Goal: Task Accomplishment & Management: Use online tool/utility

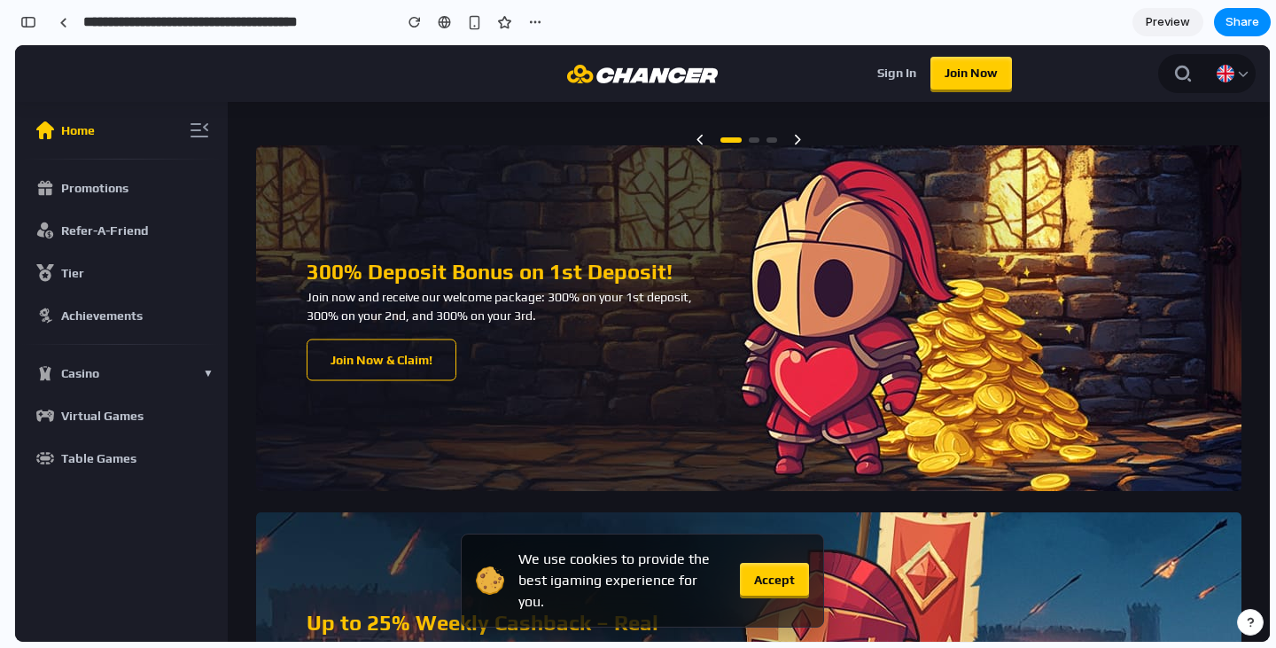
scroll to position [2186, 0]
click at [201, 370] on button "Casino ▼" at bounding box center [121, 373] width 198 height 43
click at [1215, 69] on img at bounding box center [1225, 73] width 21 height 21
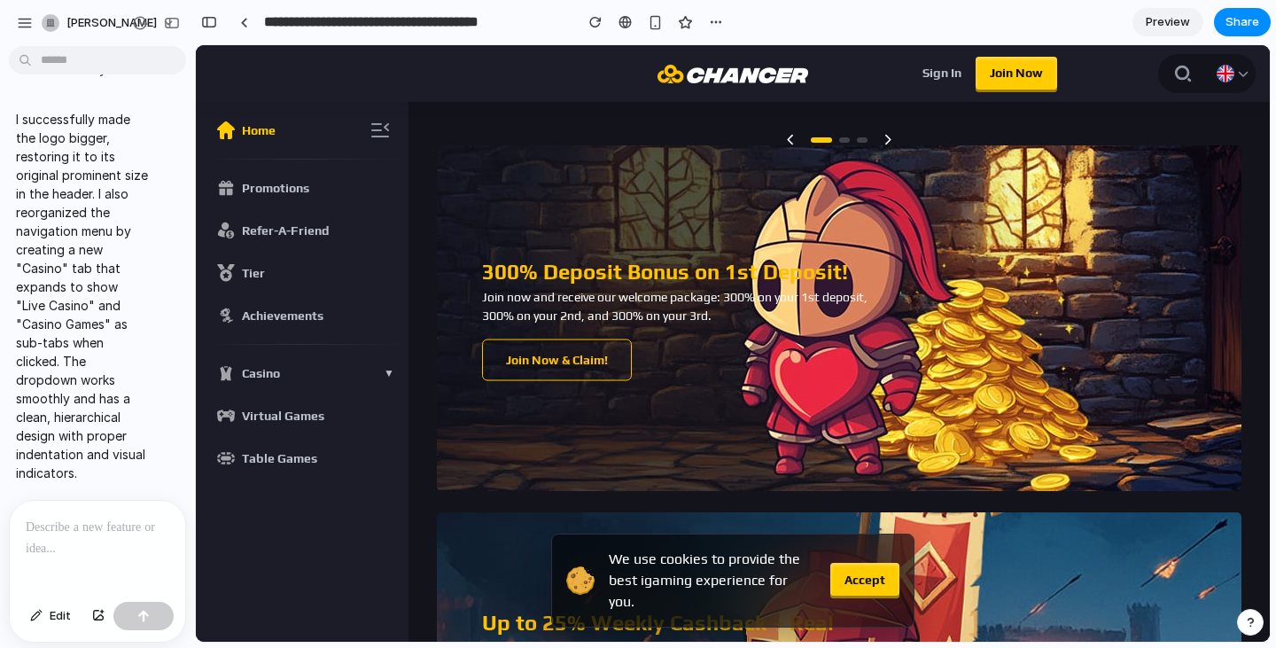
click at [15, 436] on div at bounding box center [8, 324] width 16 height 648
click at [126, 507] on div at bounding box center [97, 548] width 175 height 94
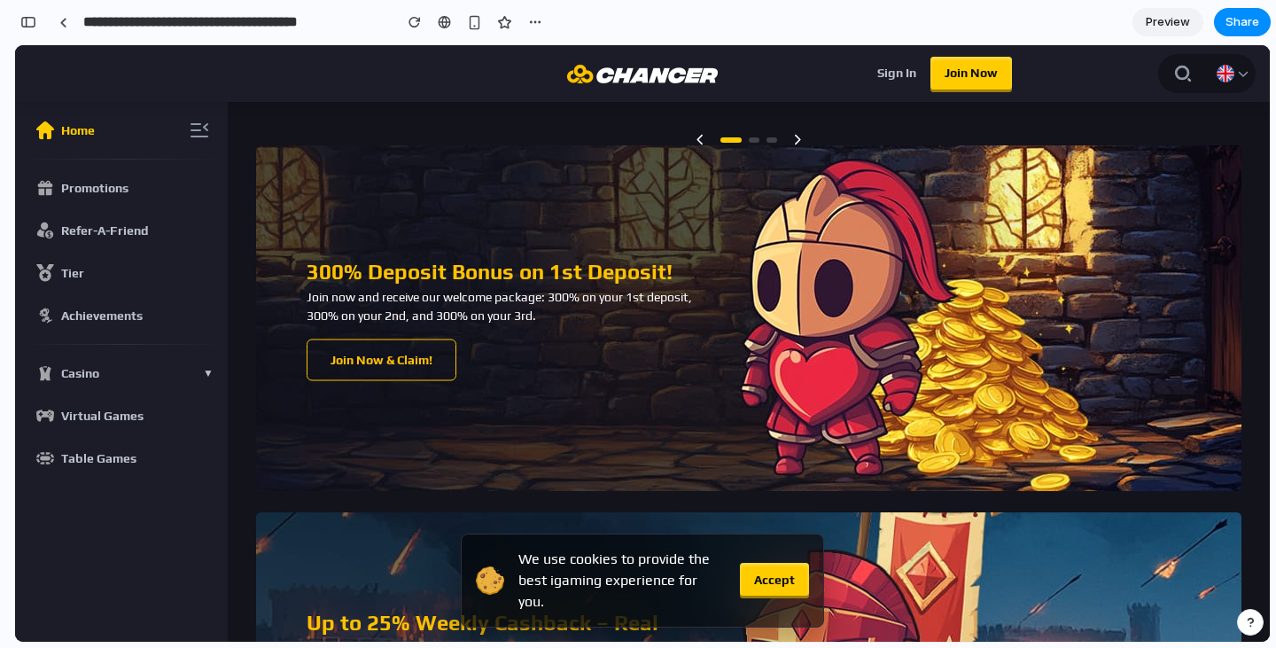
click at [120, 196] on span "Promotions" at bounding box center [94, 188] width 67 height 18
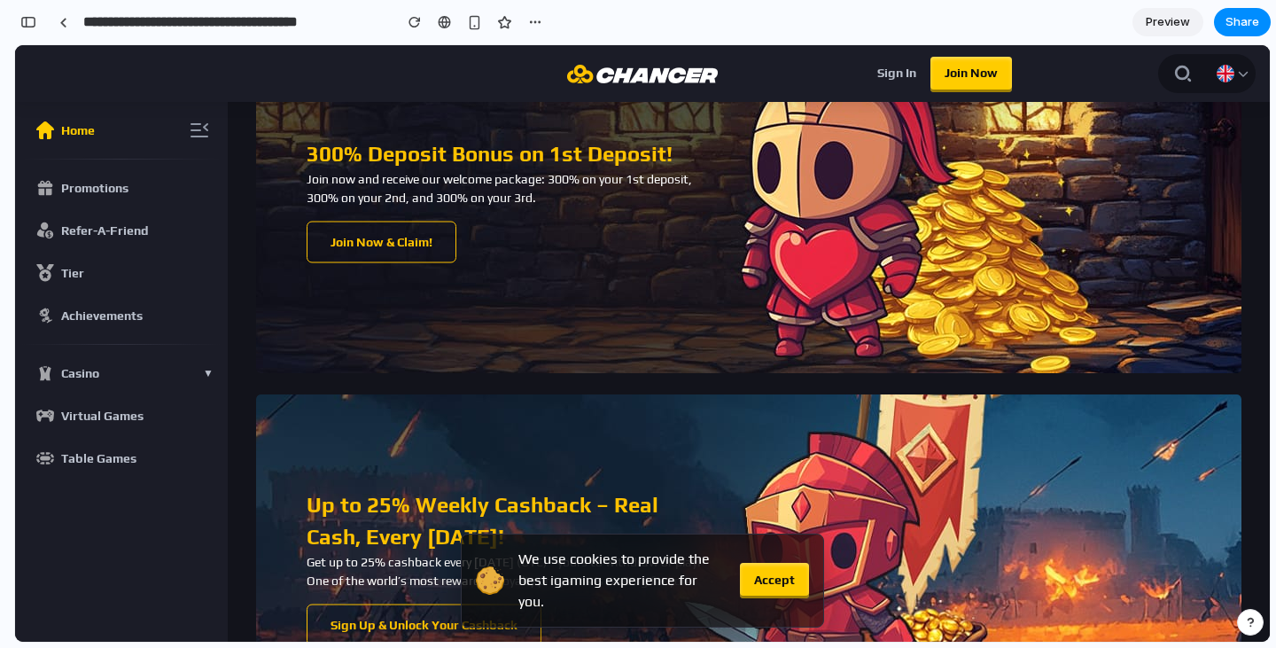
scroll to position [0, 0]
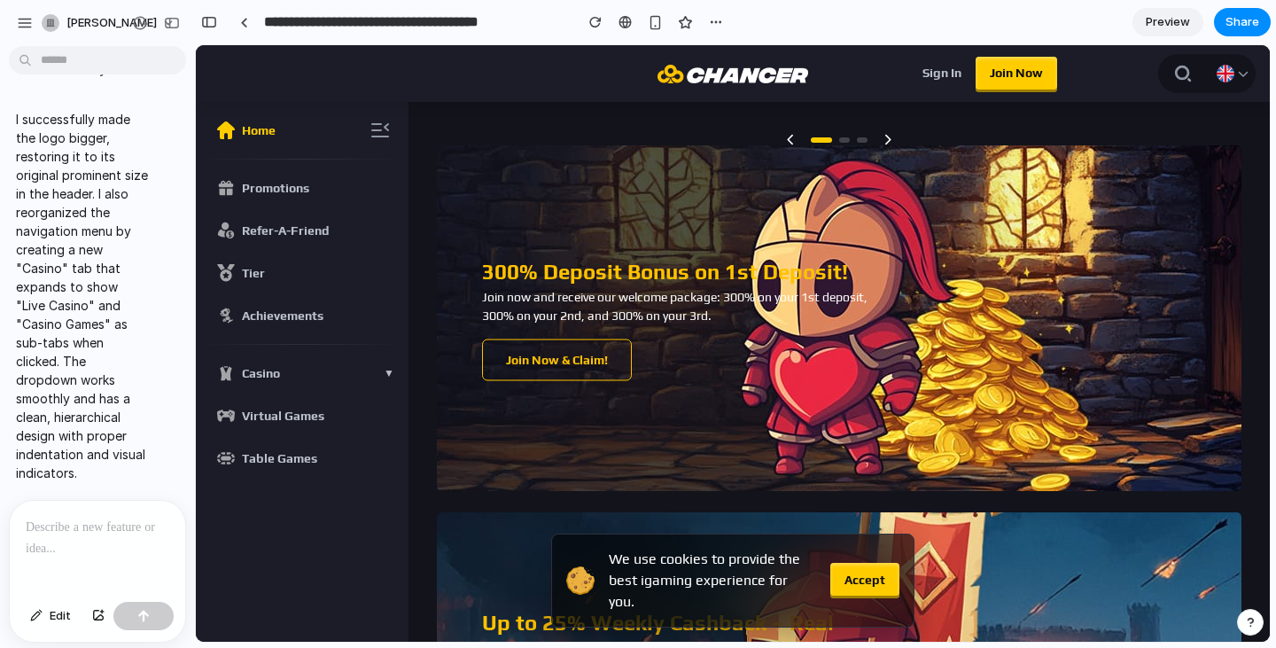
click at [61, 521] on p at bounding box center [98, 527] width 144 height 21
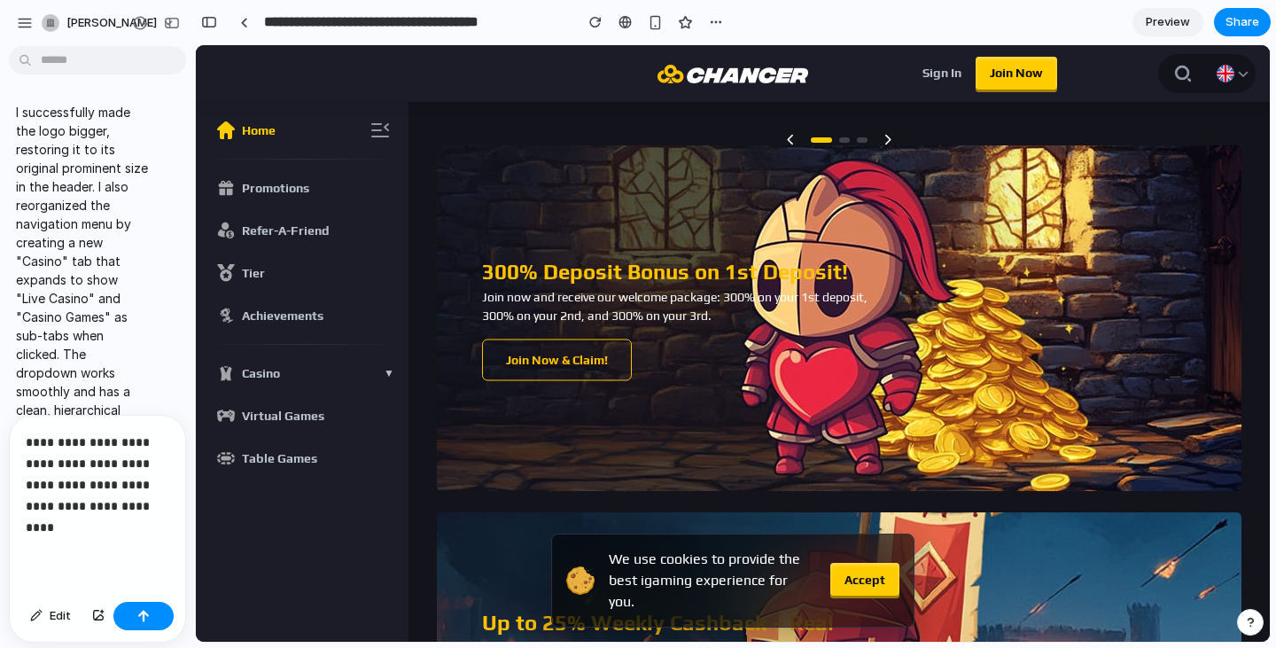
scroll to position [2386, 0]
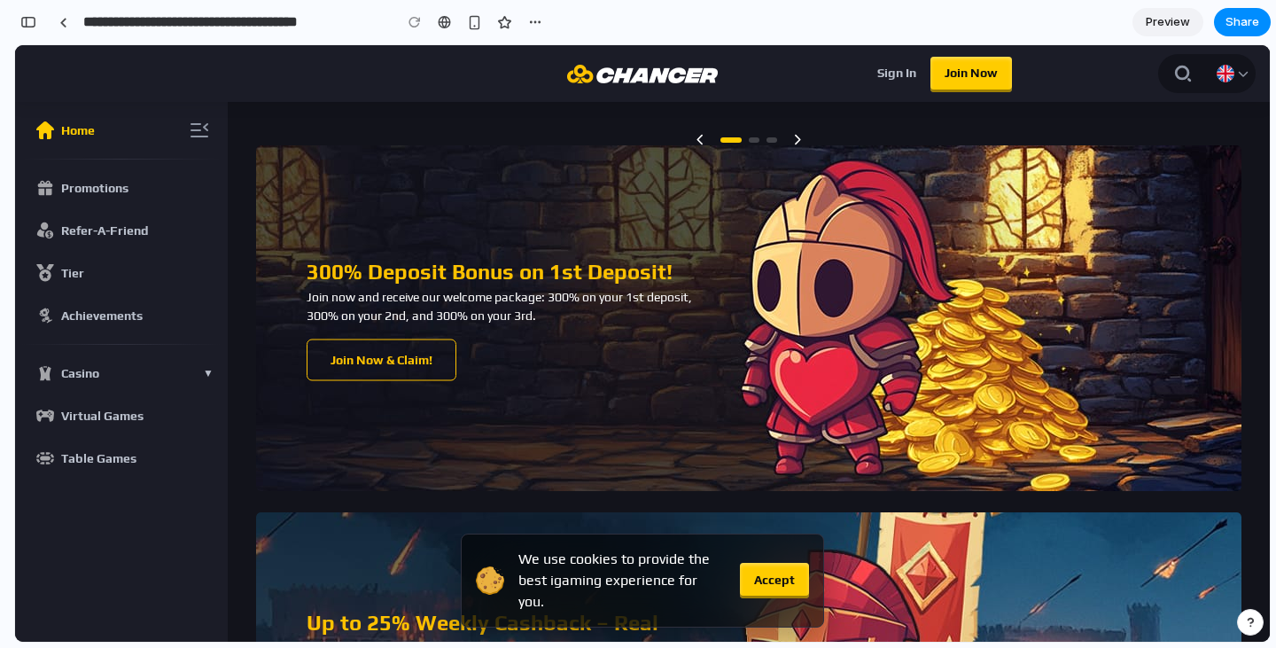
click at [1248, 621] on div "button" at bounding box center [1250, 622] width 12 height 12
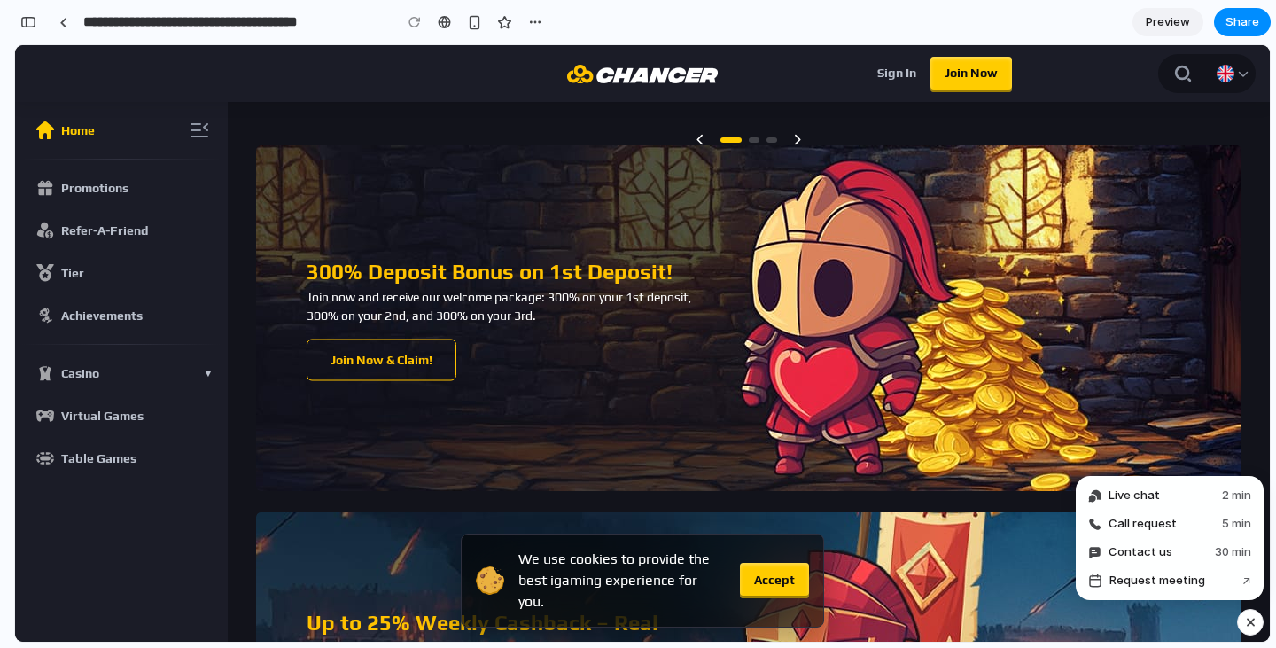
scroll to position [2330, 0]
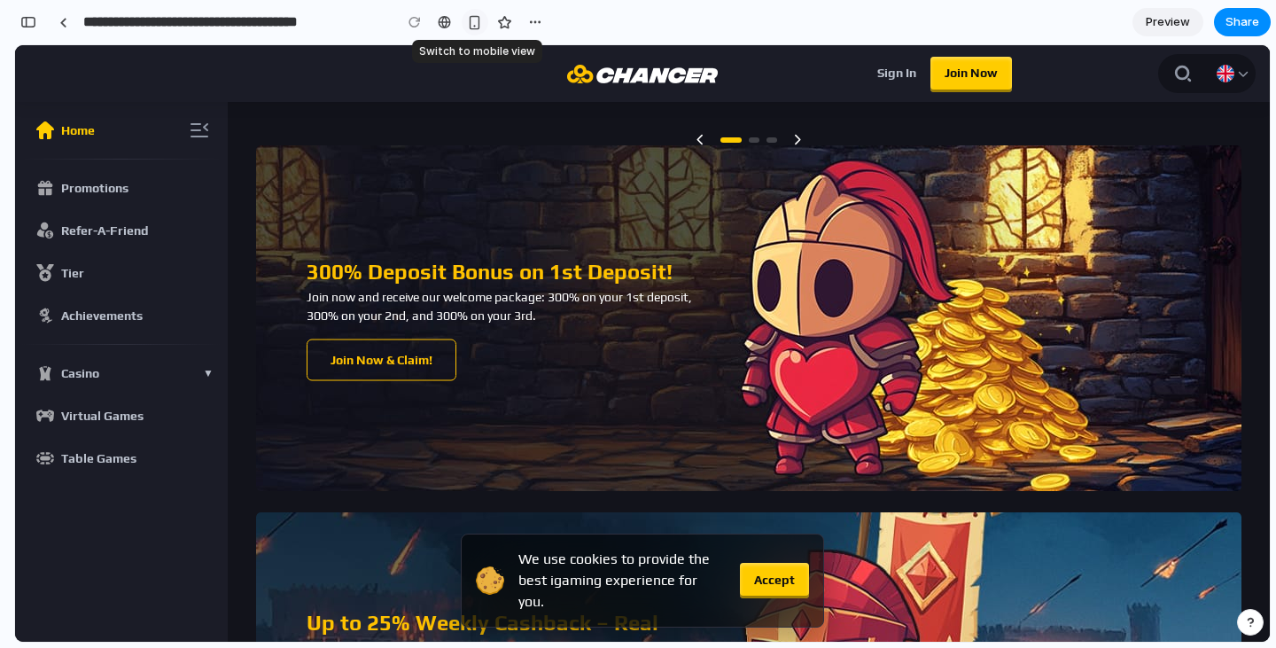
click at [469, 22] on div "button" at bounding box center [474, 22] width 15 height 15
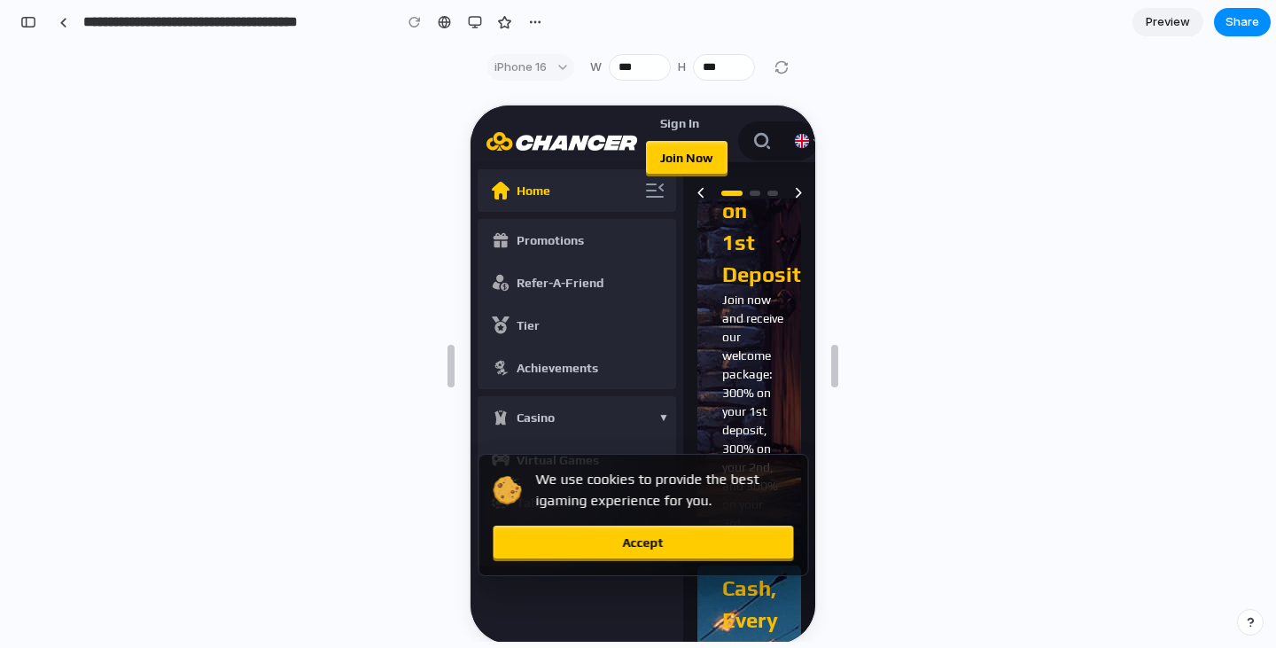
click at [650, 187] on icon "button" at bounding box center [652, 188] width 21 height 21
click at [654, 543] on span "Accept" at bounding box center [640, 541] width 41 height 18
click at [470, 24] on div "button" at bounding box center [475, 22] width 14 height 14
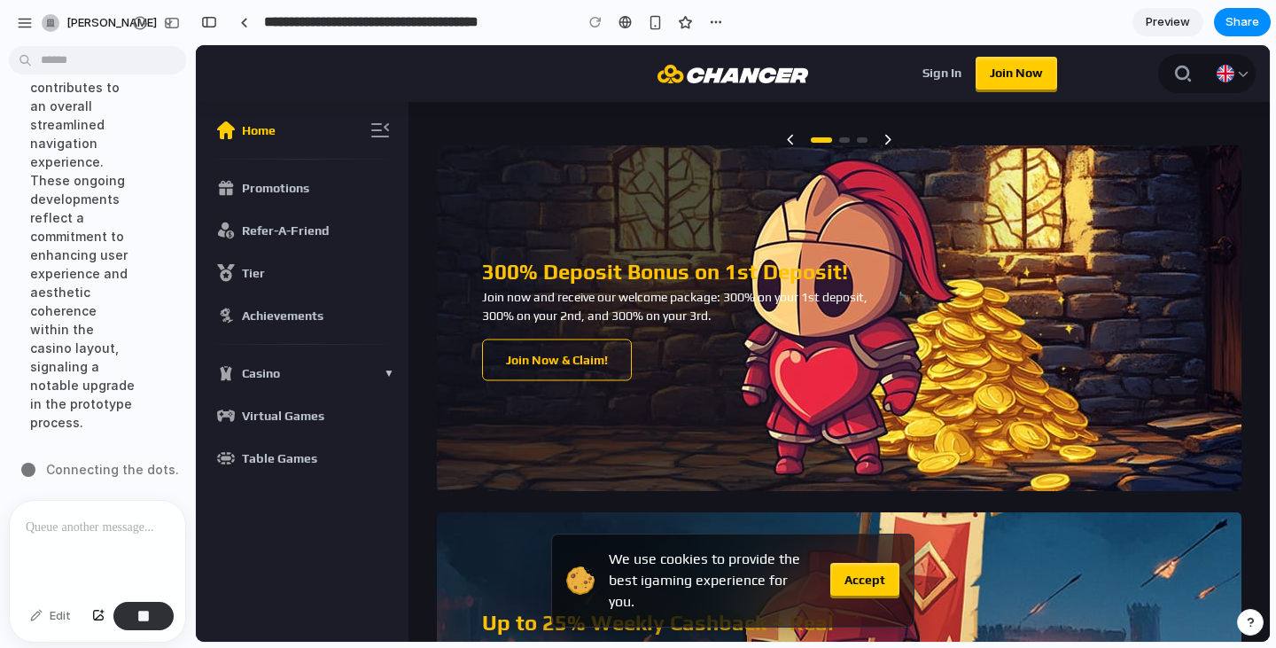
scroll to position [1926, 0]
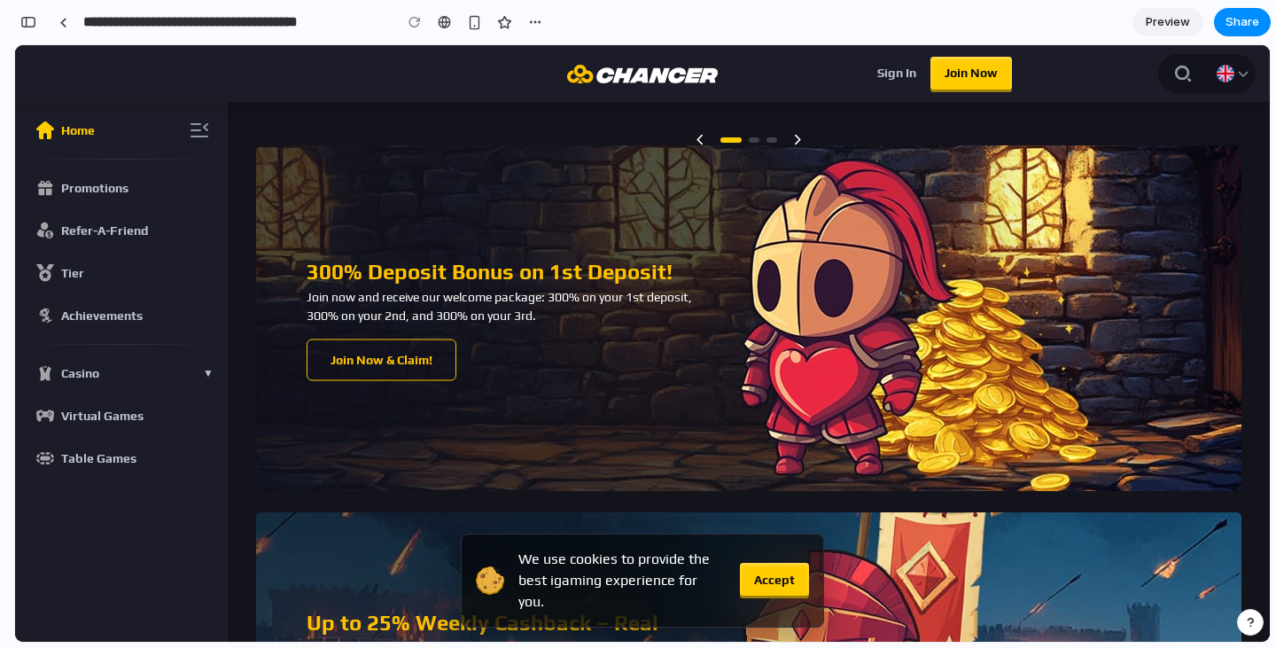
drag, startPoint x: 204, startPoint y: 399, endPoint x: 190, endPoint y: 354, distance: 47.4
click at [190, 354] on button "Casino ▼" at bounding box center [121, 373] width 198 height 43
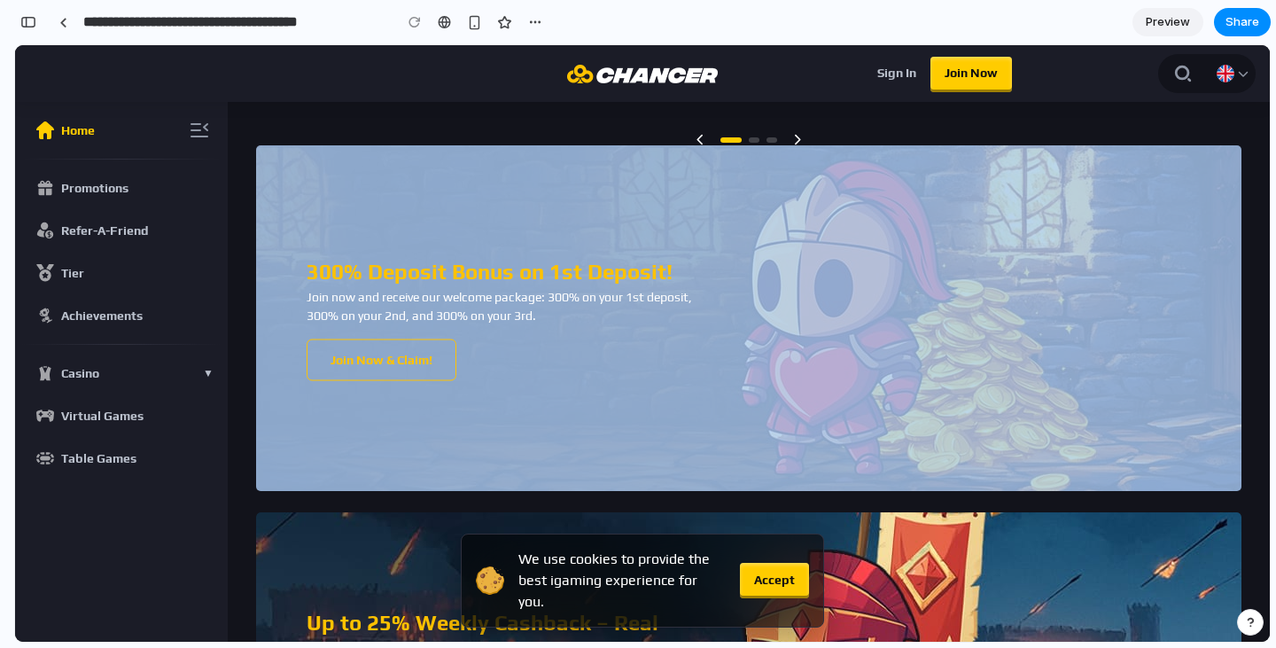
drag, startPoint x: 197, startPoint y: 525, endPoint x: 293, endPoint y: 467, distance: 112.9
click at [293, 467] on div "Home Promotions Refer-A-Friend Tier Achievements Casino ▼ Virtual Games Table G…" at bounding box center [642, 372] width 1255 height 540
click at [284, 461] on img at bounding box center [748, 318] width 985 height 346
click at [196, 126] on icon "button" at bounding box center [199, 130] width 21 height 21
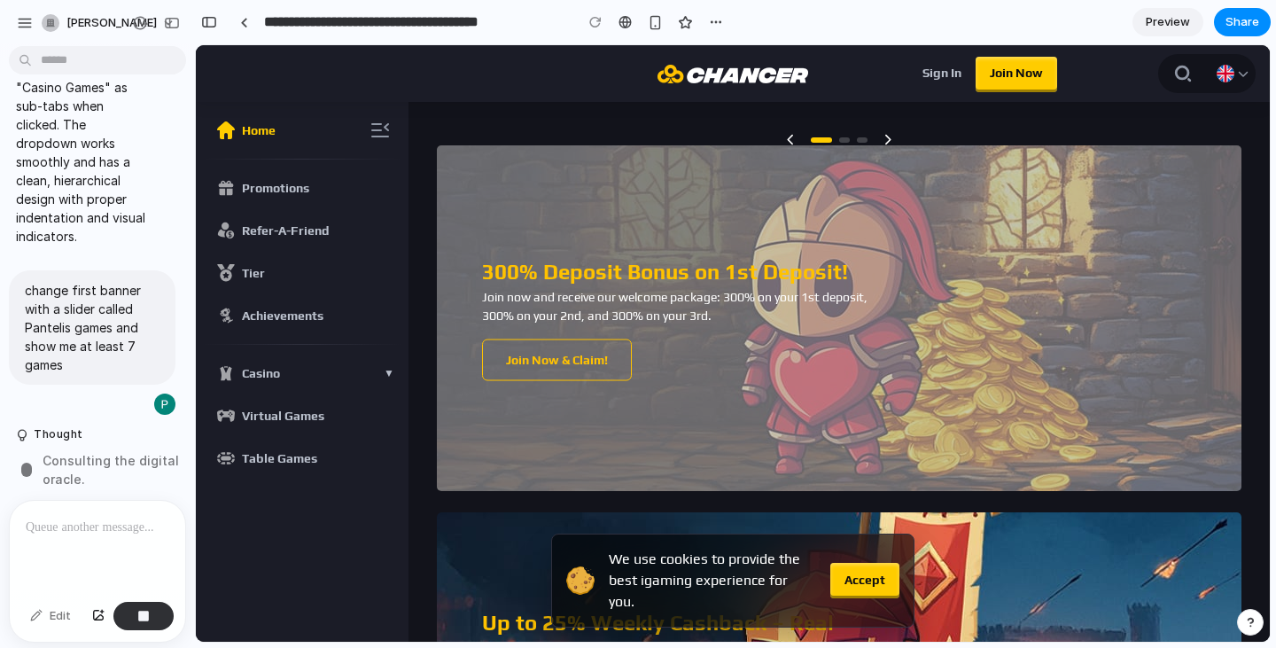
drag, startPoint x: 151, startPoint y: 256, endPoint x: 169, endPoint y: 258, distance: 18.7
drag, startPoint x: 169, startPoint y: 258, endPoint x: 181, endPoint y: 258, distance: 11.5
click at [181, 258] on div "move chancer icon to the middle of the header Thought I moved the Chancer logo …" at bounding box center [92, 276] width 184 height 447
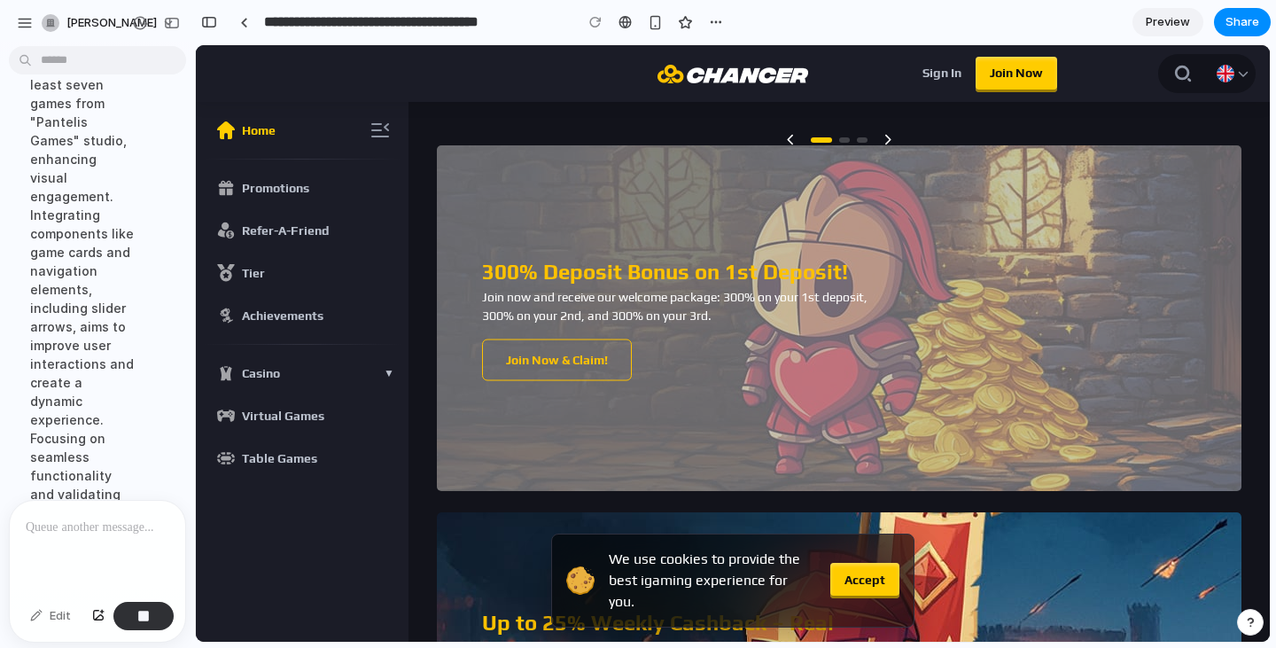
scroll to position [1765, 0]
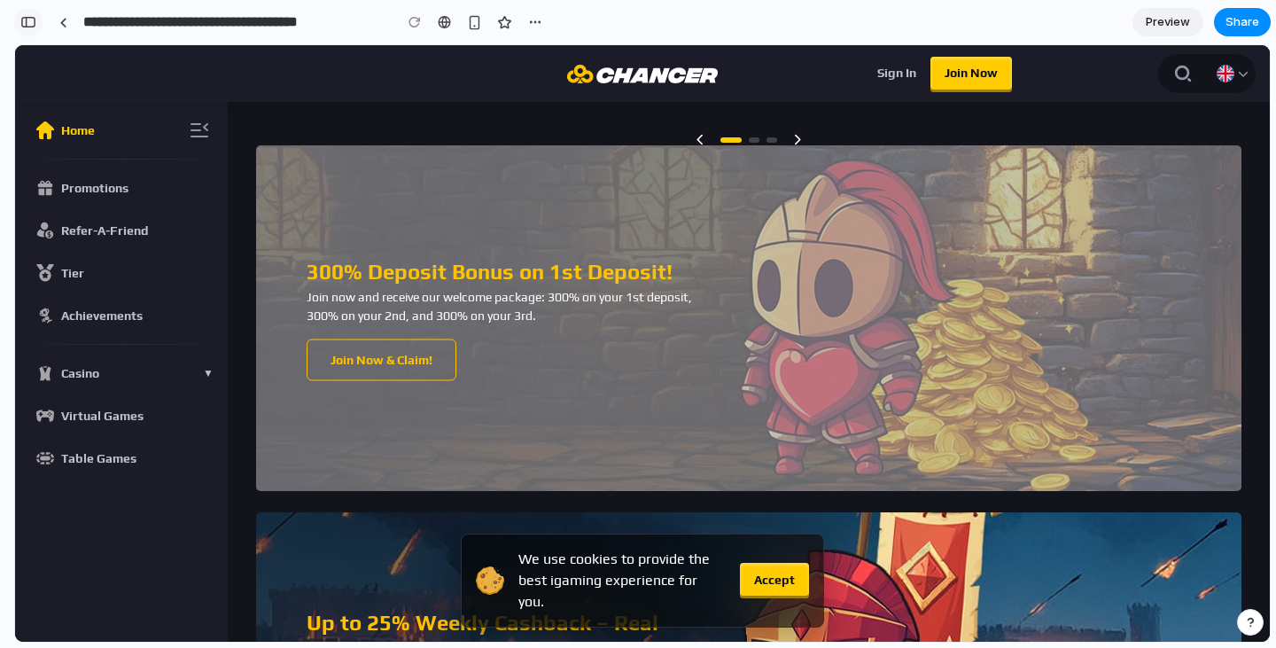
click at [35, 22] on div "button" at bounding box center [28, 22] width 16 height 12
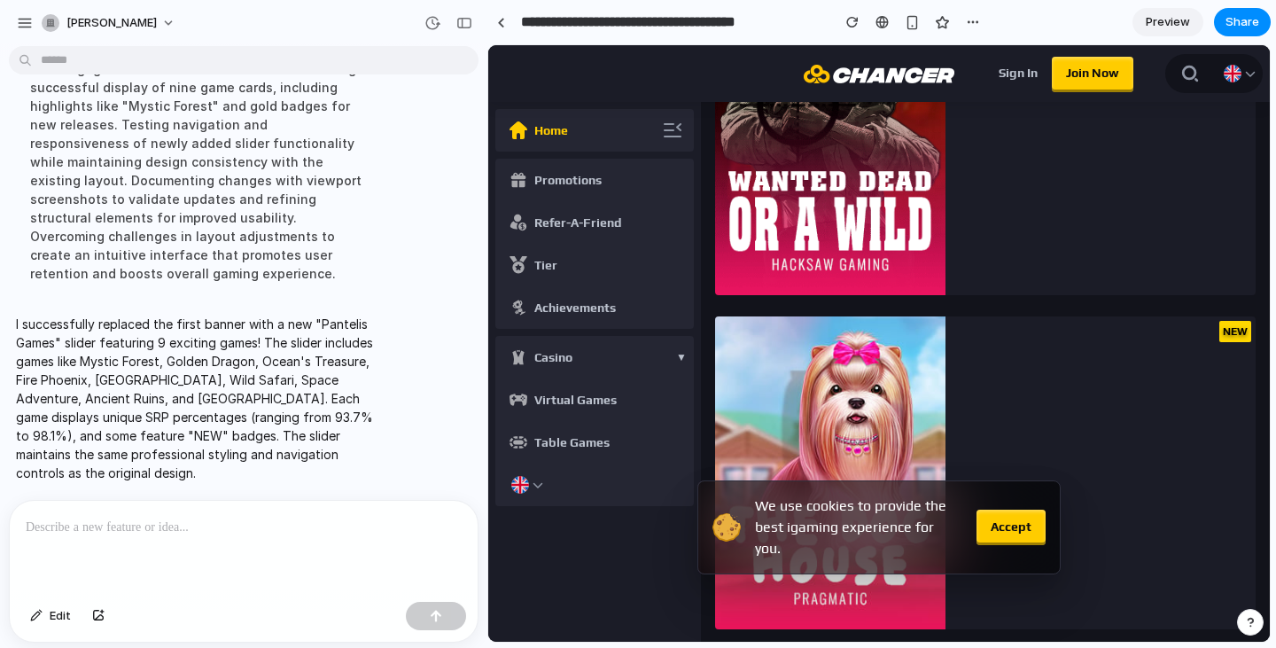
scroll to position [0, 0]
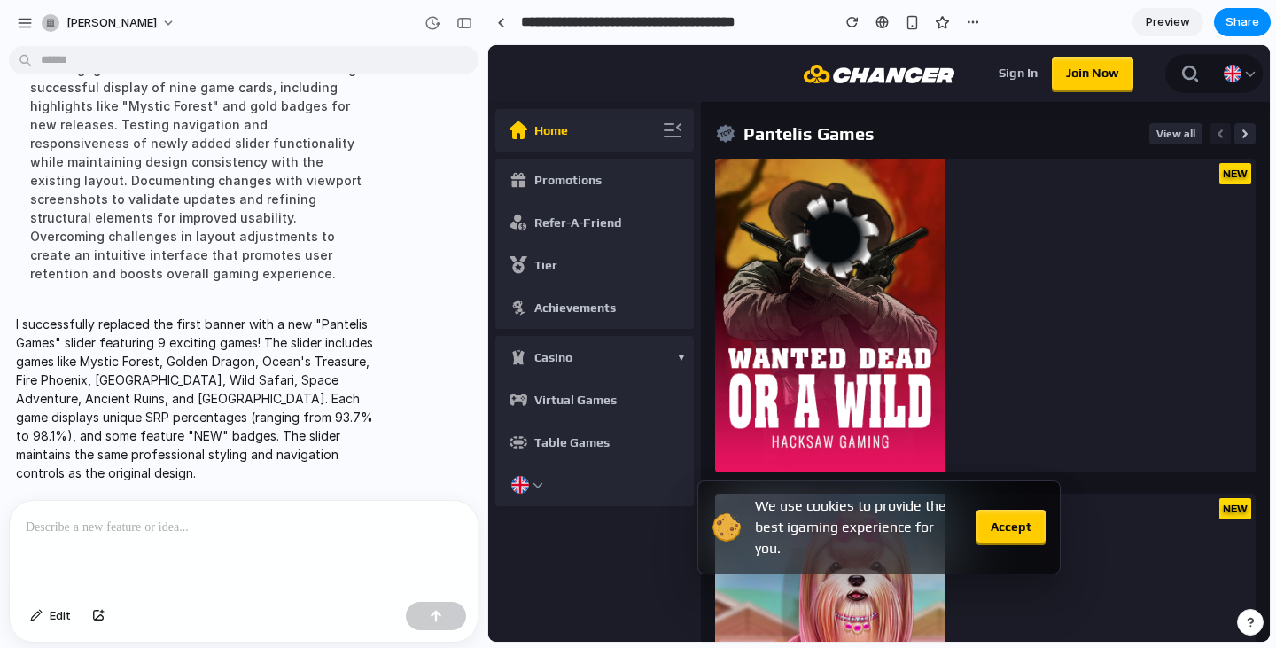
click at [56, 528] on p at bounding box center [244, 527] width 436 height 21
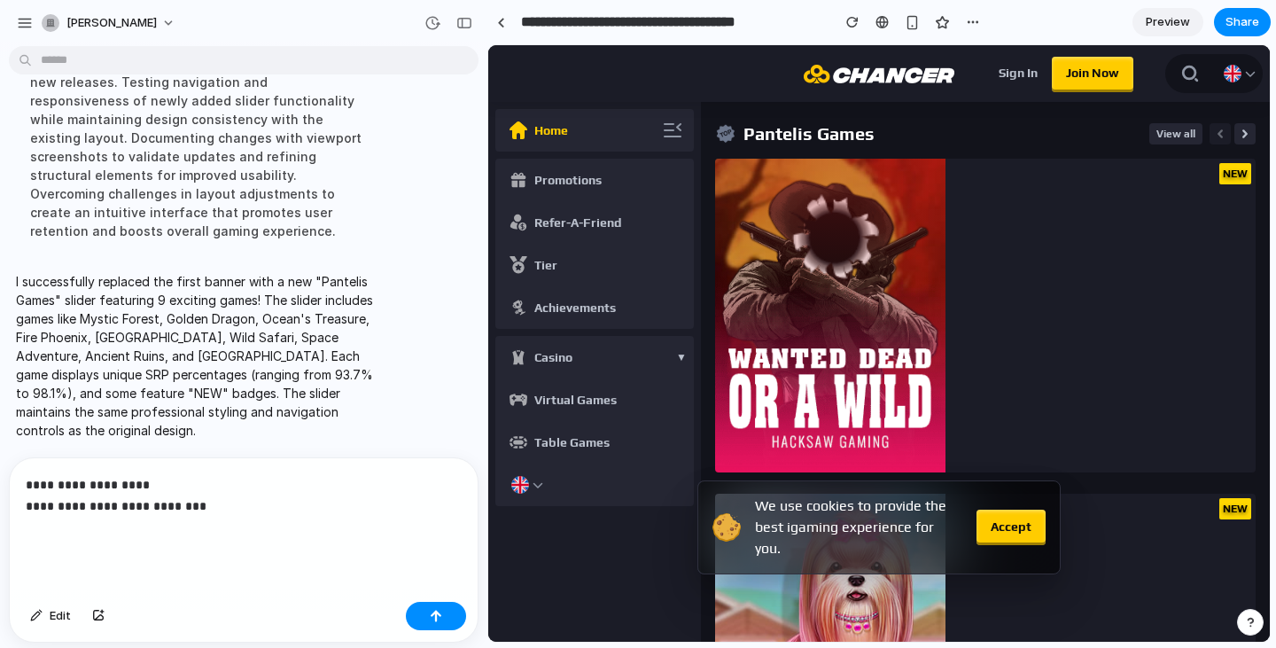
scroll to position [1067, 0]
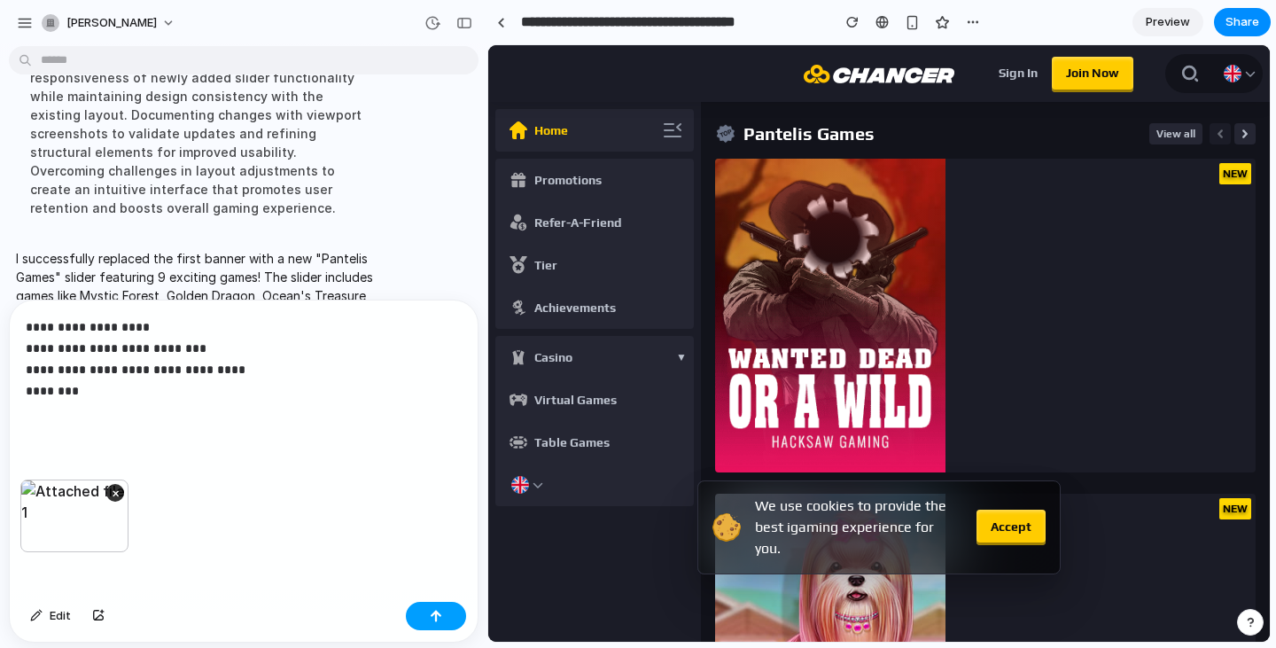
click at [426, 611] on button "button" at bounding box center [436, 616] width 60 height 28
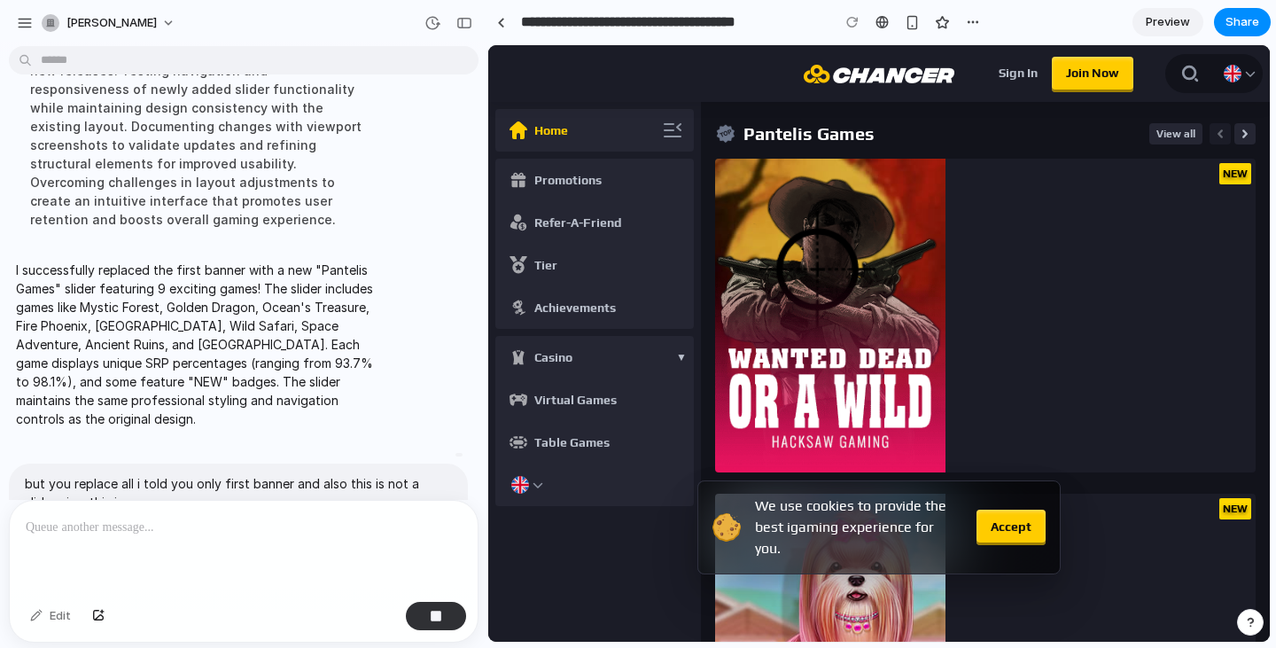
scroll to position [1269, 0]
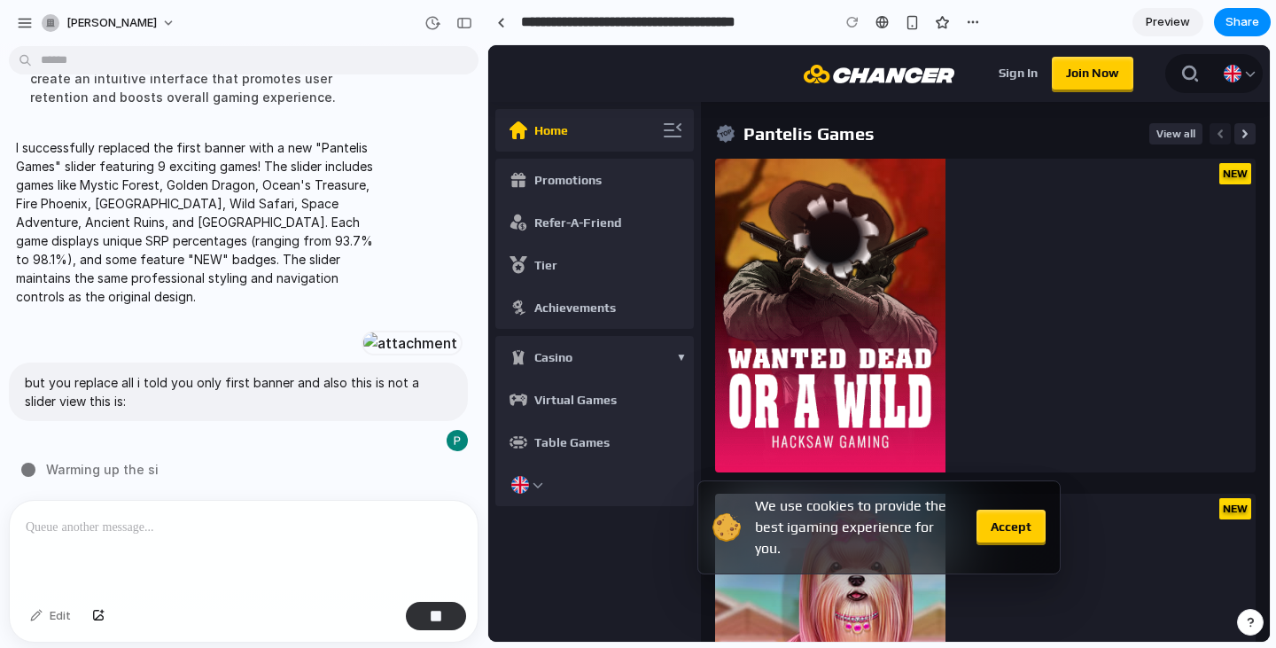
click at [297, 517] on p at bounding box center [240, 527] width 429 height 21
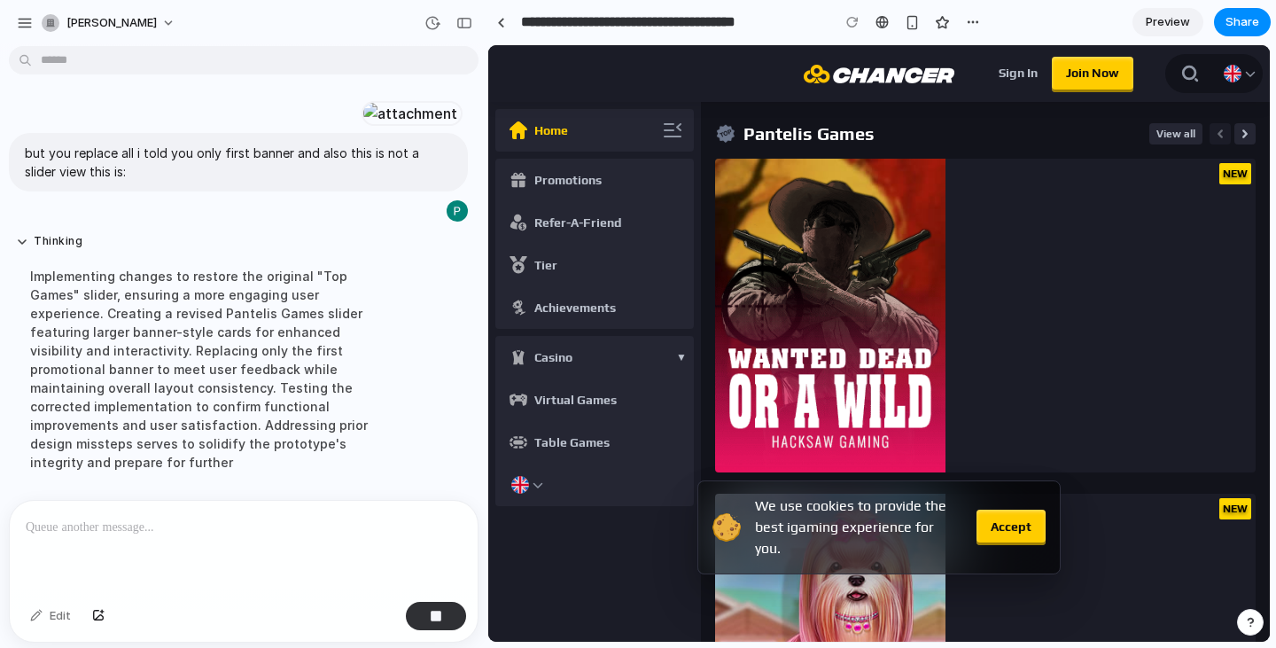
scroll to position [1249, 0]
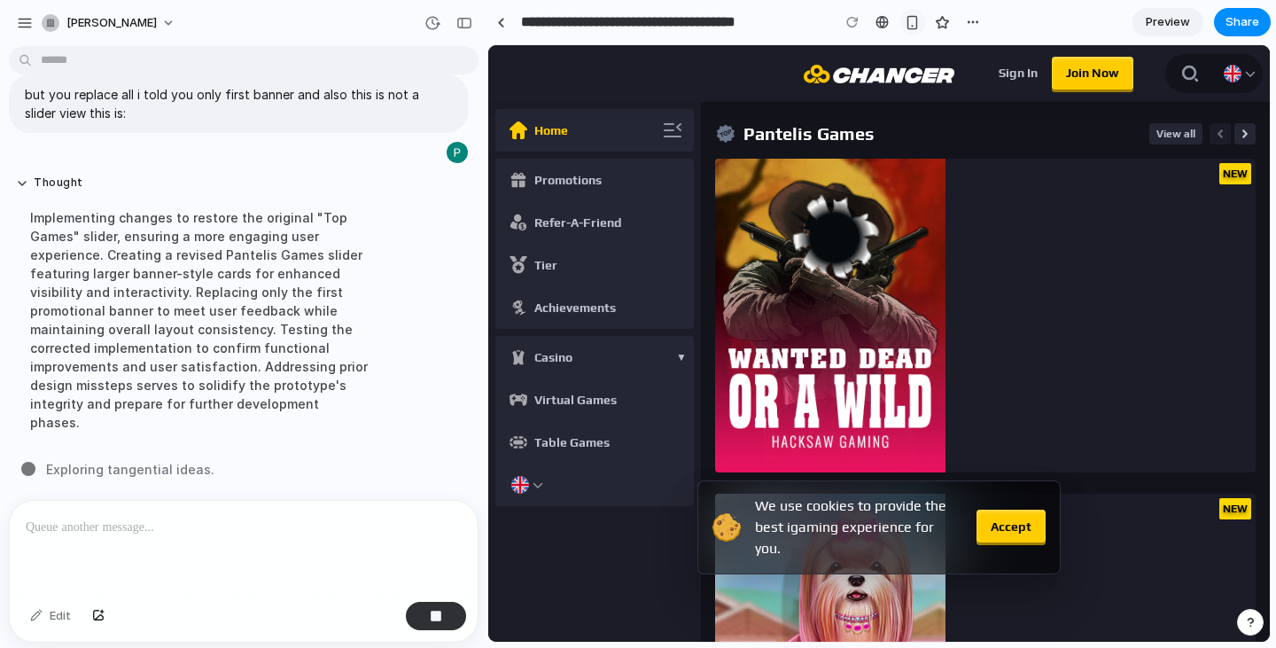
click at [908, 21] on div "button" at bounding box center [912, 22] width 15 height 15
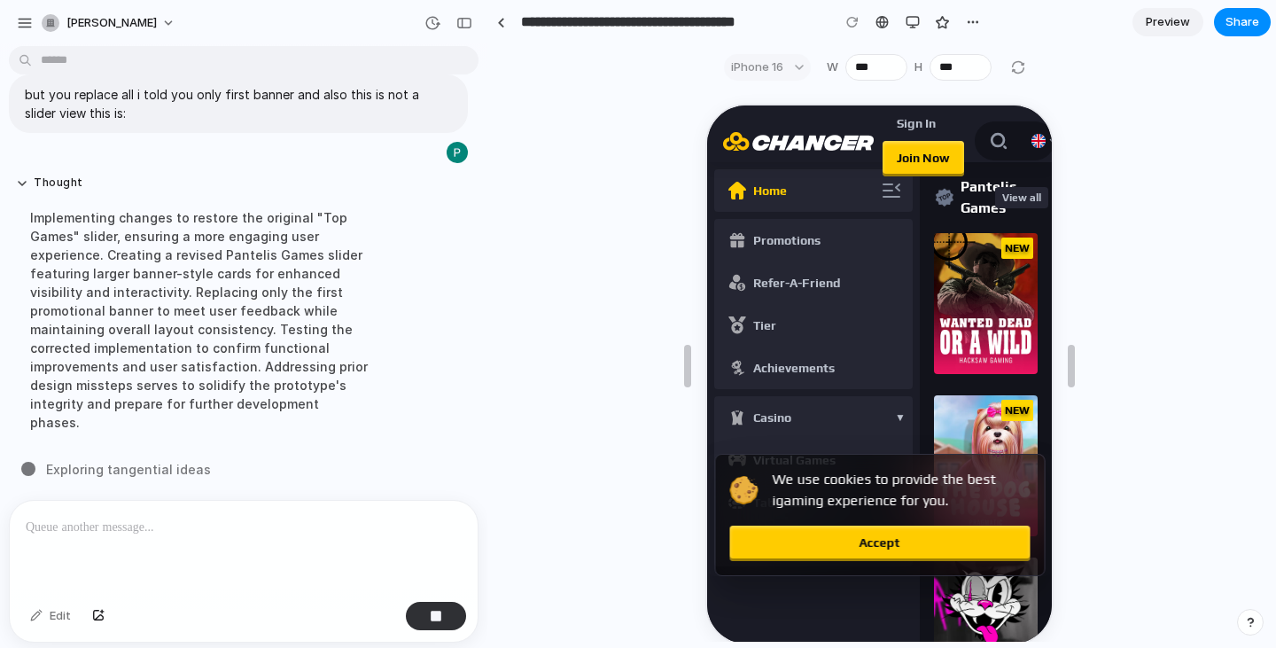
click at [886, 192] on icon "button" at bounding box center [888, 188] width 21 height 21
click at [907, 22] on div "button" at bounding box center [913, 22] width 14 height 14
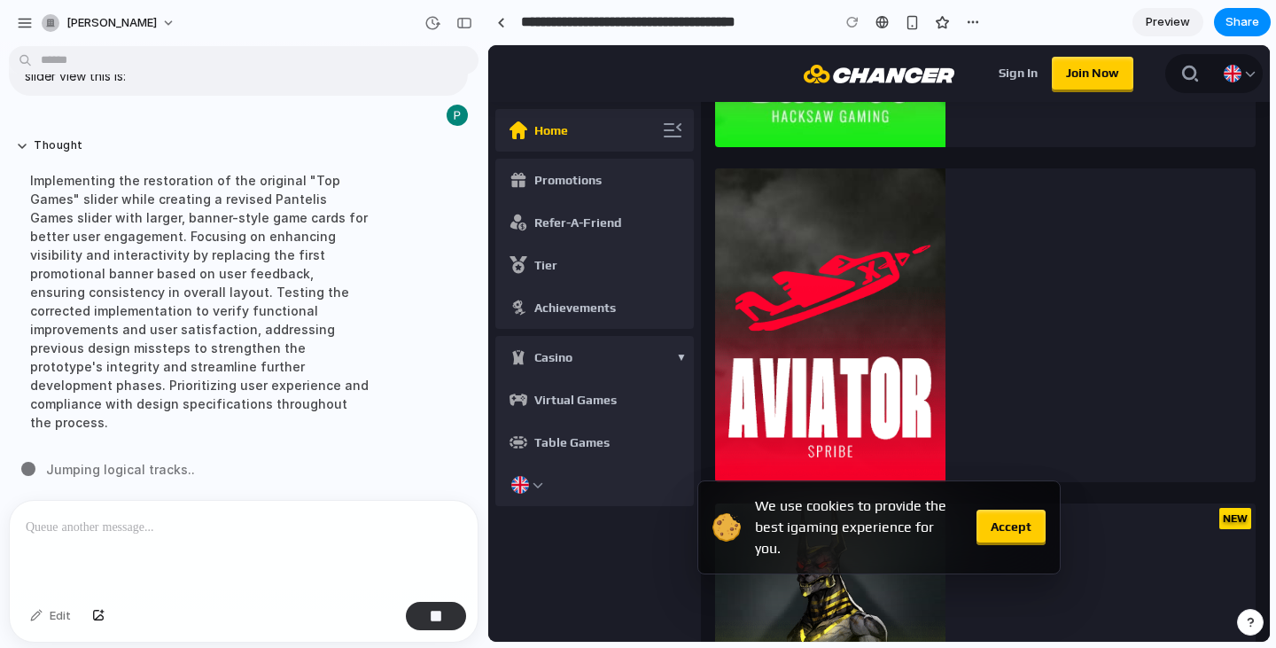
scroll to position [1684, 0]
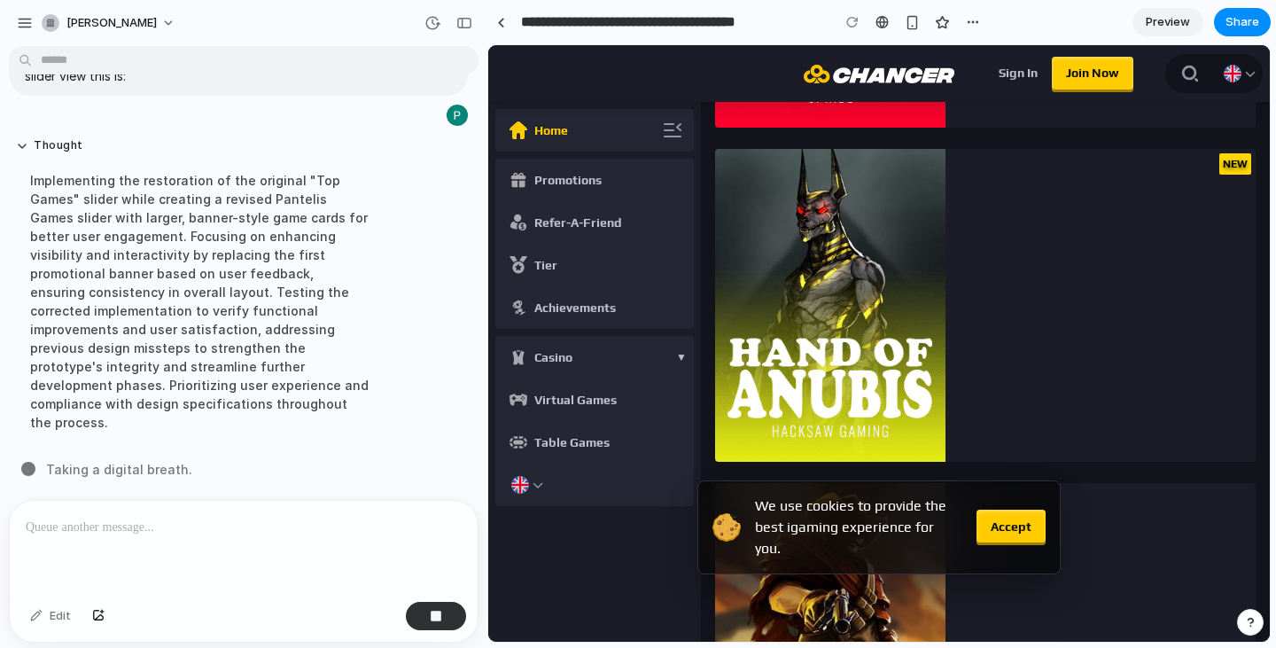
click at [669, 135] on icon "button" at bounding box center [672, 130] width 21 height 21
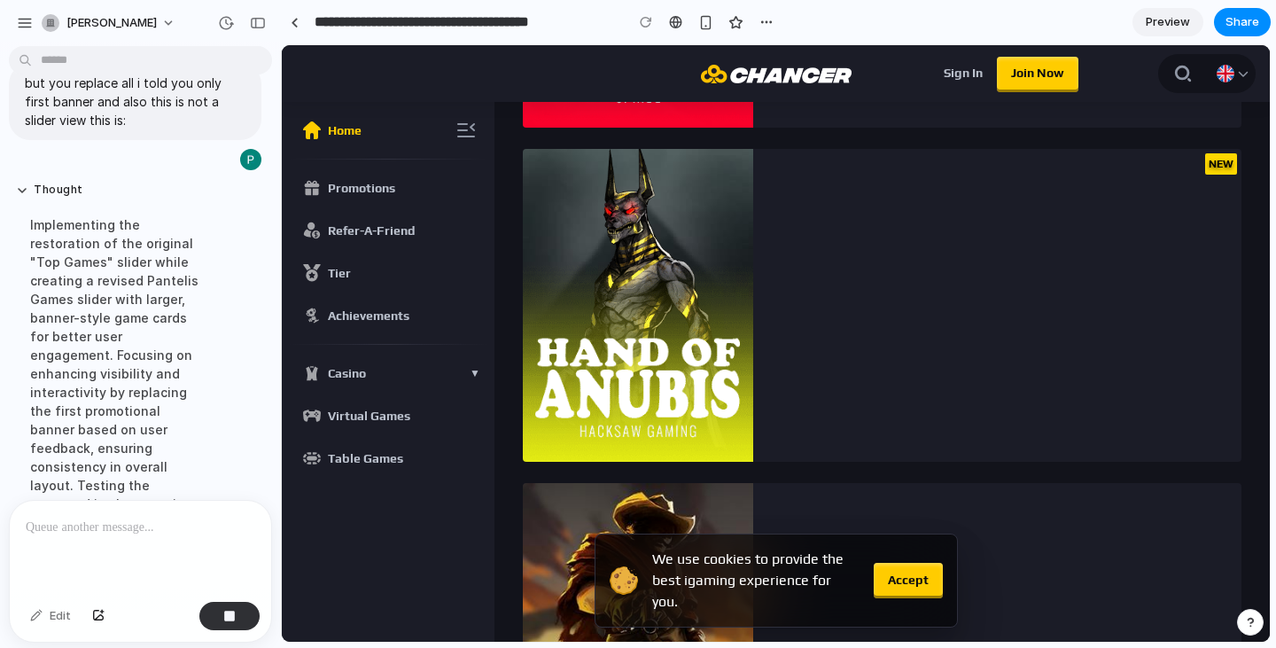
scroll to position [1815, 0]
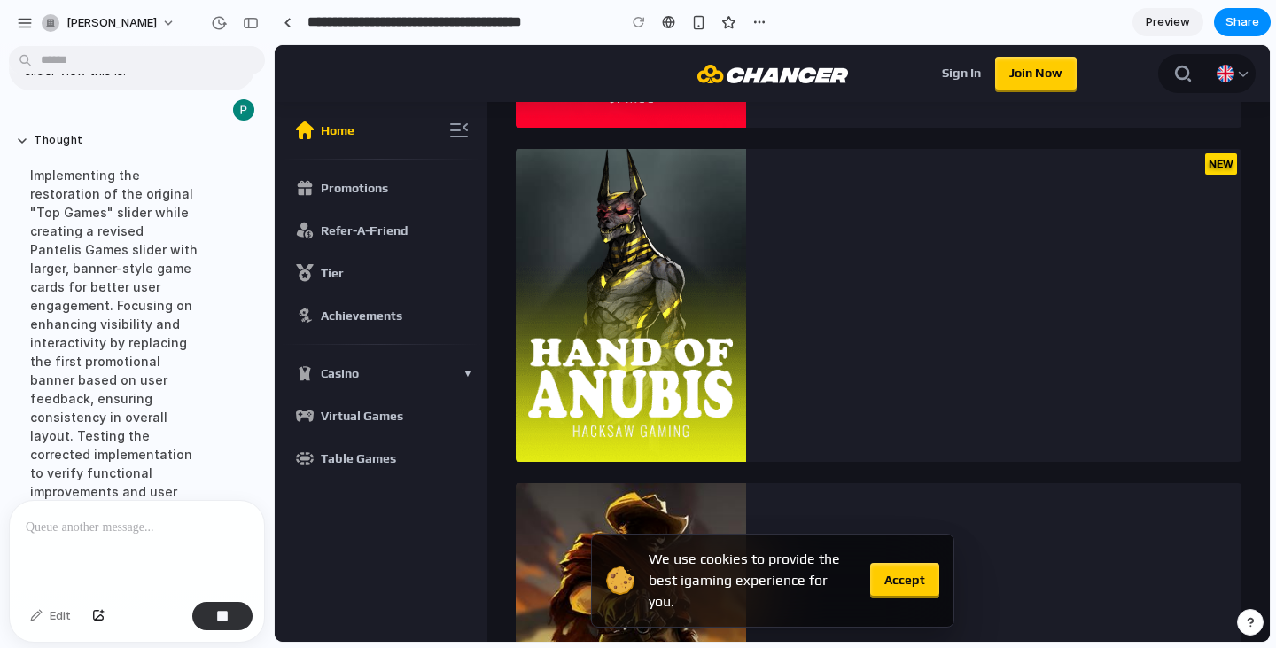
drag, startPoint x: 486, startPoint y: 178, endPoint x: 274, endPoint y: 183, distance: 212.7
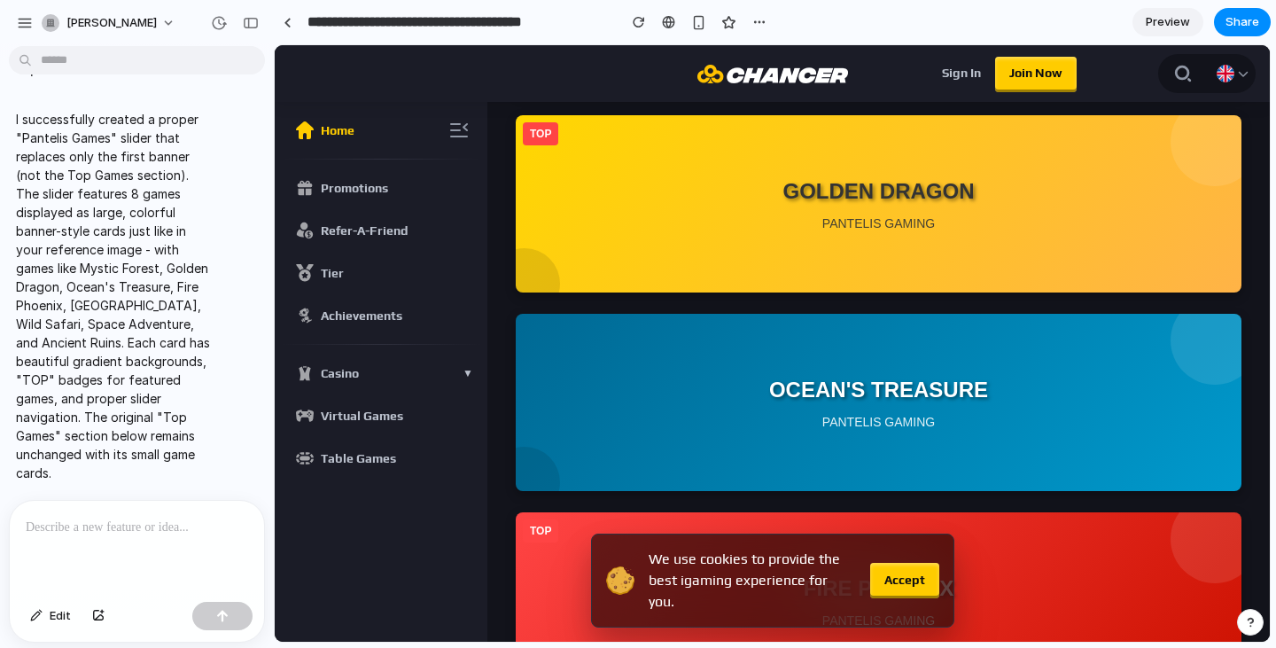
scroll to position [0, 0]
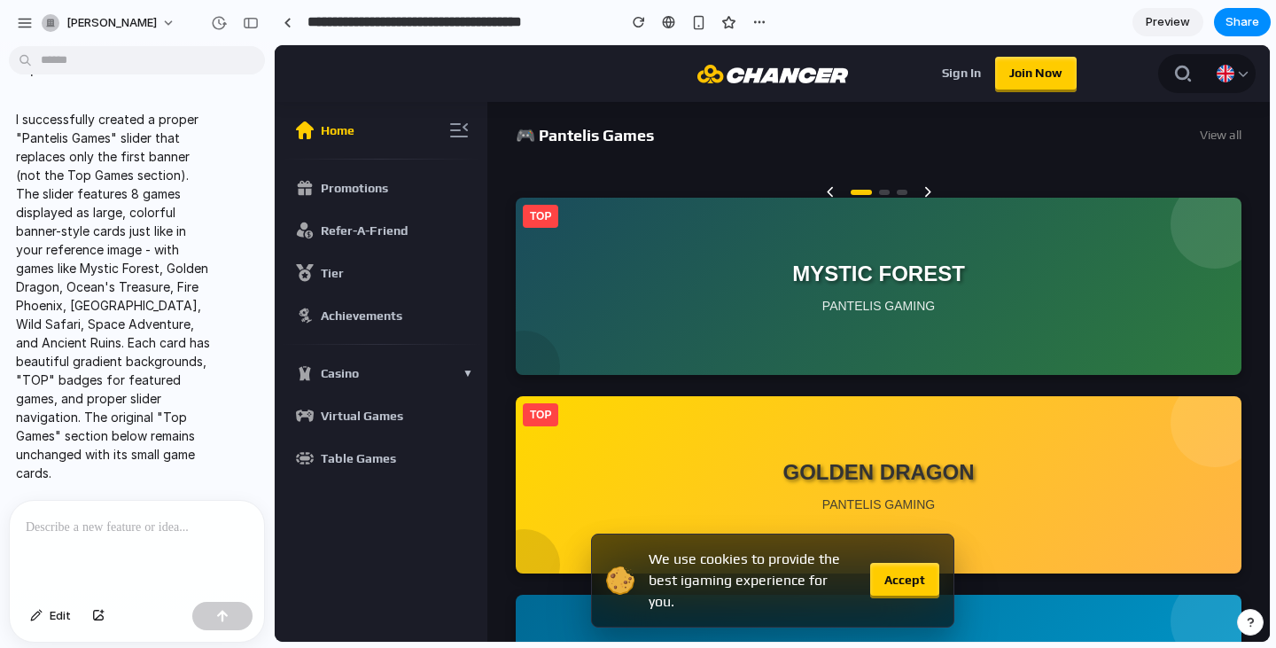
click at [120, 517] on p at bounding box center [133, 527] width 215 height 21
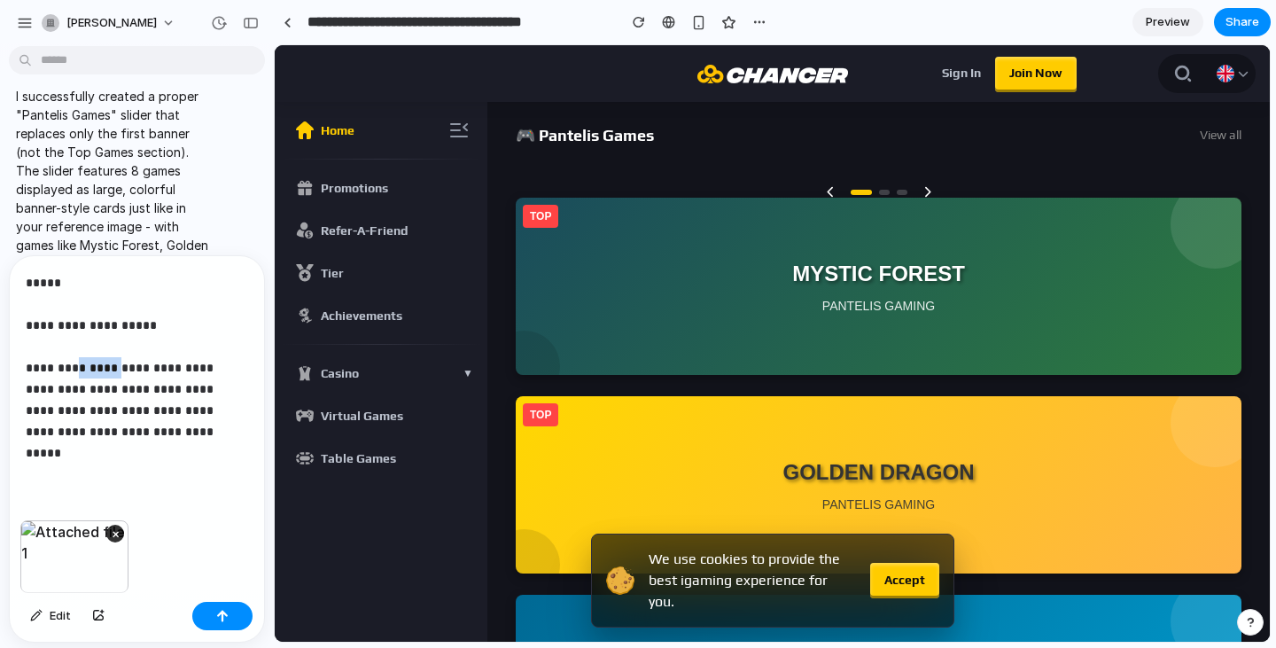
drag, startPoint x: 118, startPoint y: 367, endPoint x: 75, endPoint y: 360, distance: 43.1
click at [75, 360] on p "**********" at bounding box center [133, 367] width 215 height 191
click at [170, 368] on p "**********" at bounding box center [133, 367] width 215 height 191
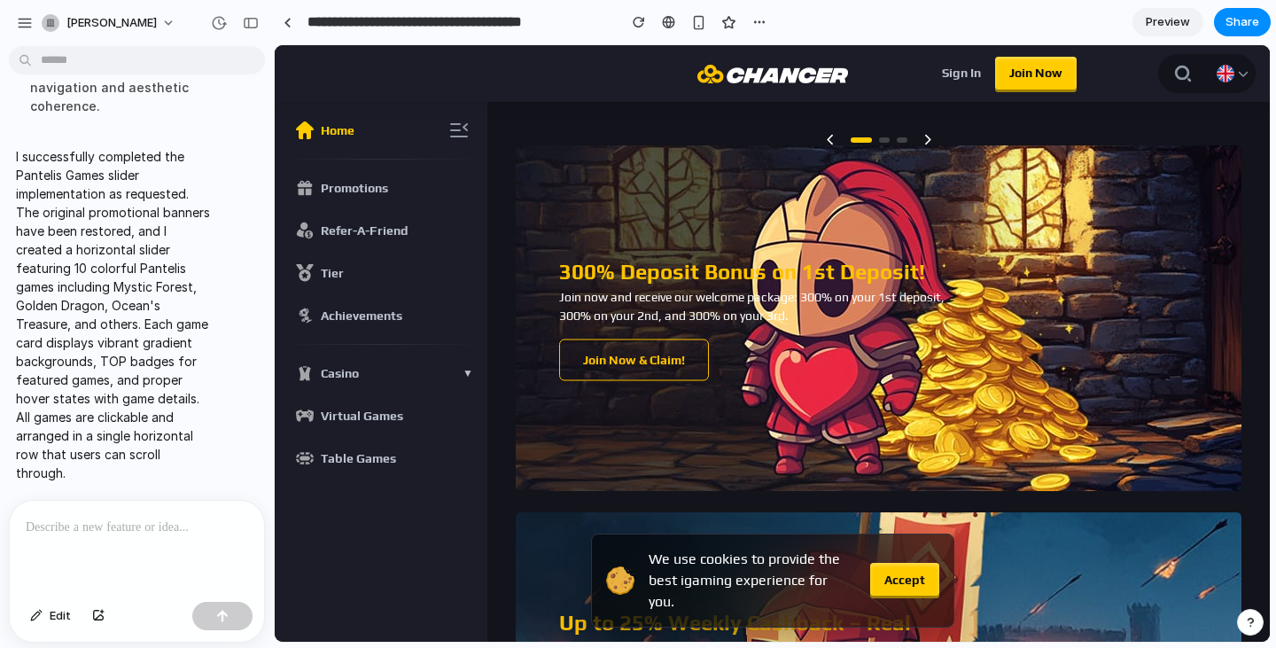
click at [144, 524] on p at bounding box center [133, 527] width 215 height 21
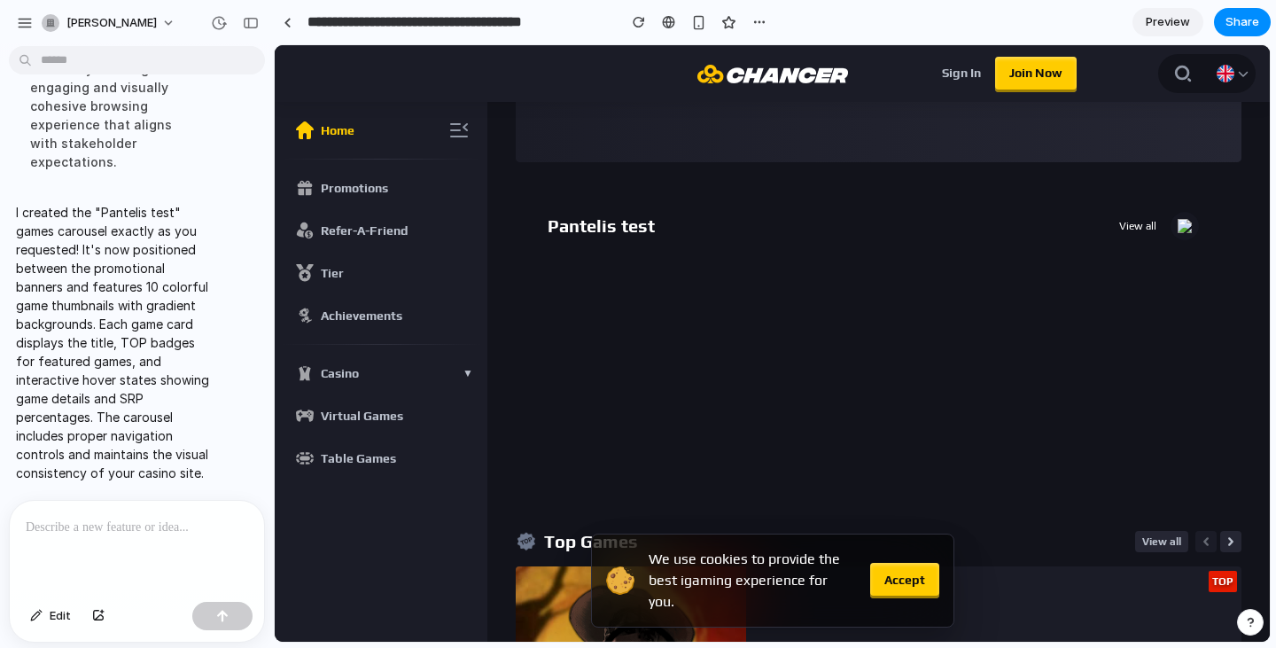
scroll to position [1063, 0]
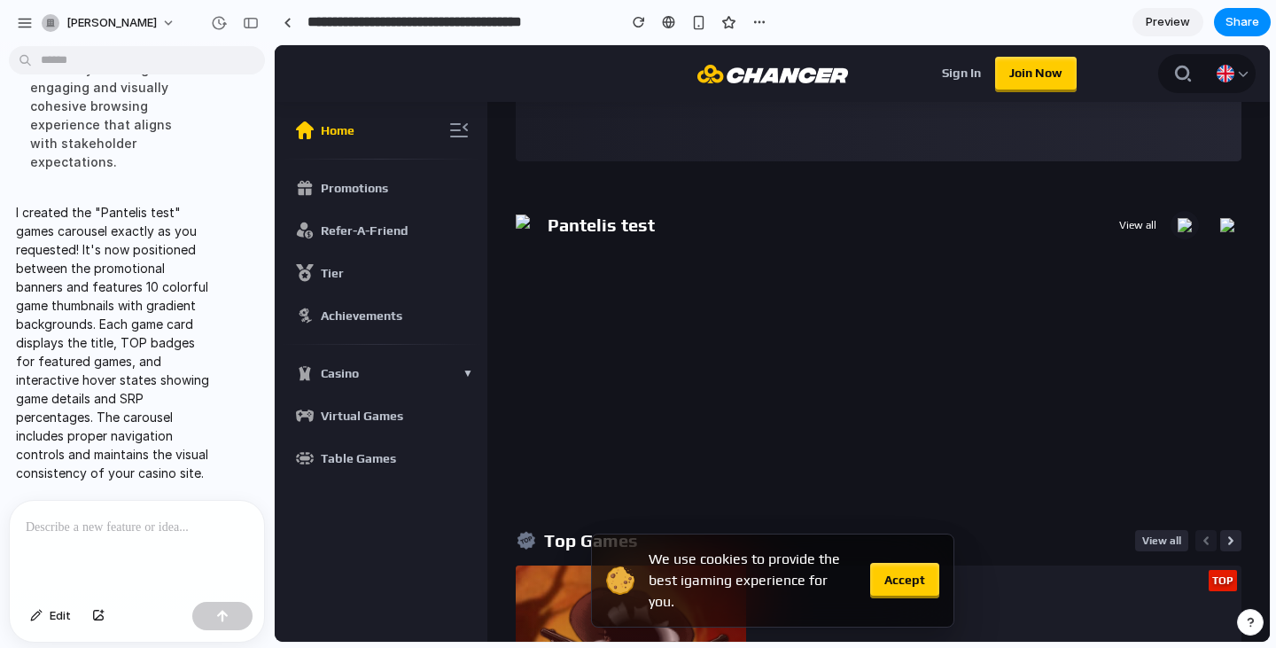
click at [909, 281] on div "TOP MYSTIC FOREST PANTELIS GAMING Mystic Forest Pantelis Games 96.5% SRP Pantel…" at bounding box center [879, 381] width 726 height 241
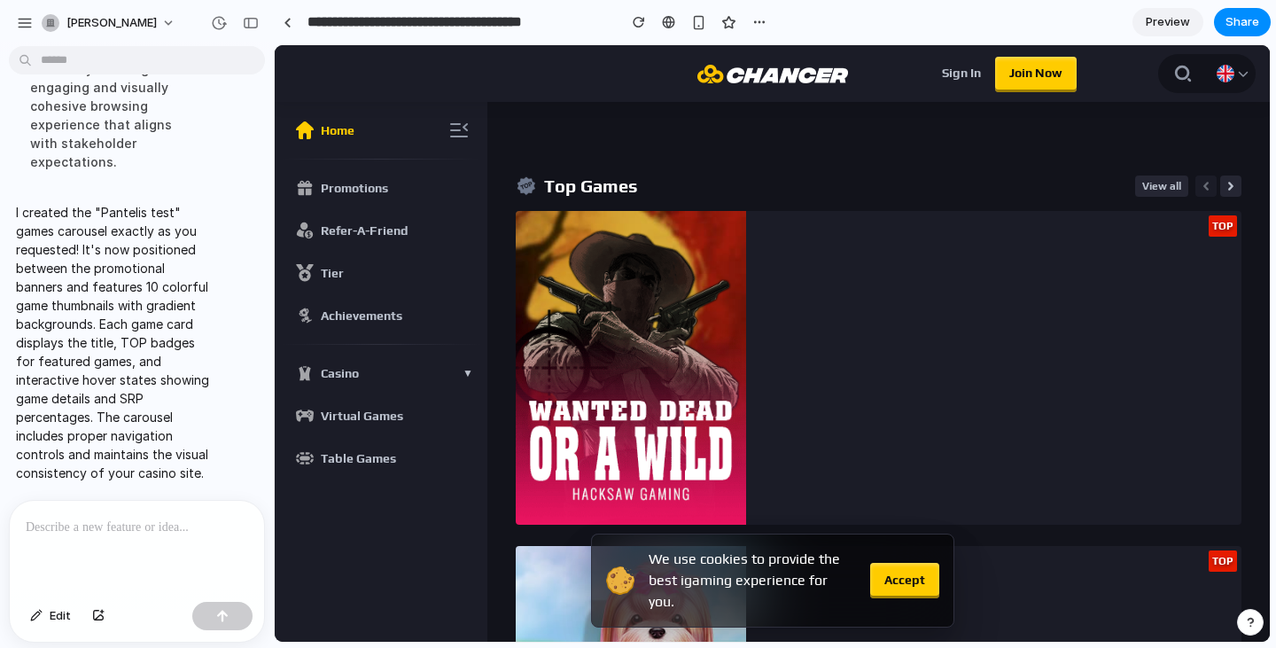
scroll to position [975, 0]
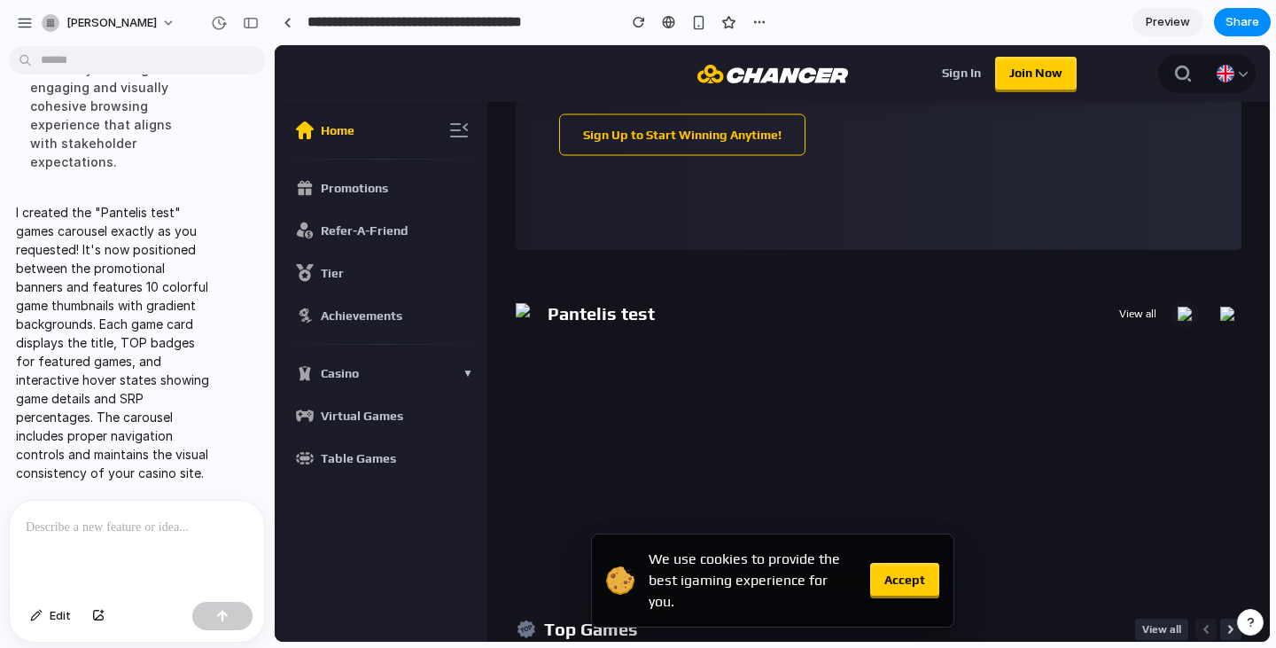
click at [607, 316] on h2 "Pantelis test" at bounding box center [601, 313] width 107 height 21
click at [147, 526] on p at bounding box center [133, 527] width 215 height 21
click at [66, 525] on p at bounding box center [133, 527] width 215 height 21
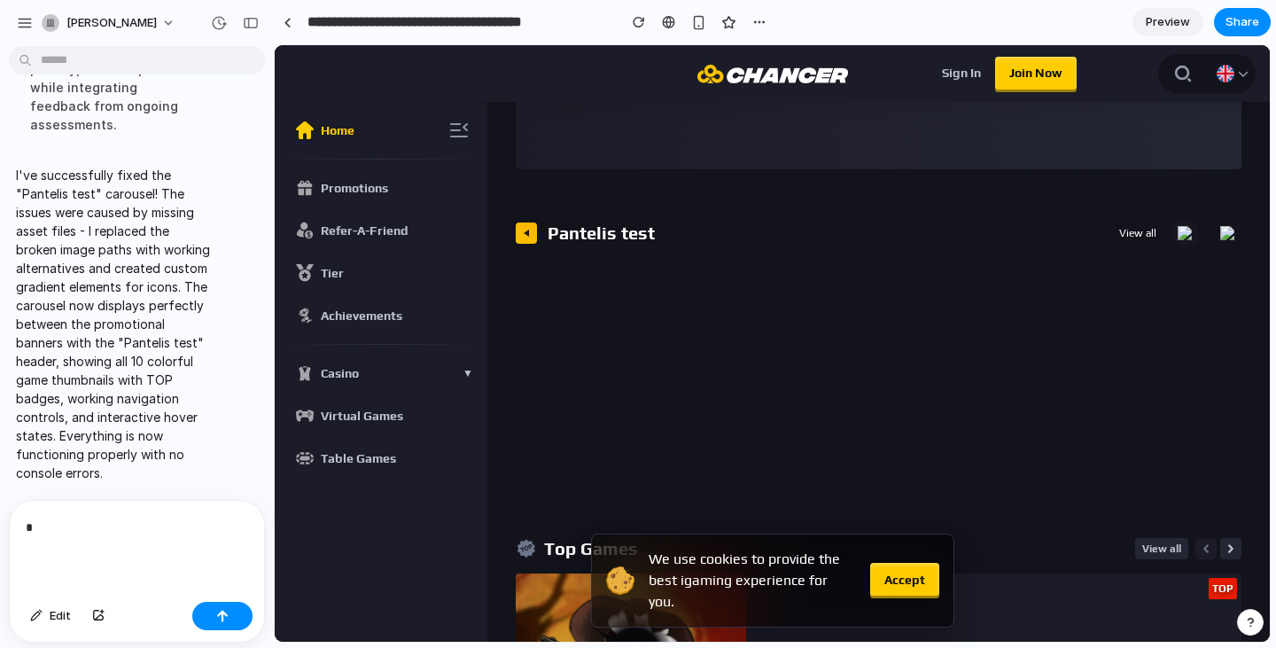
scroll to position [1063, 0]
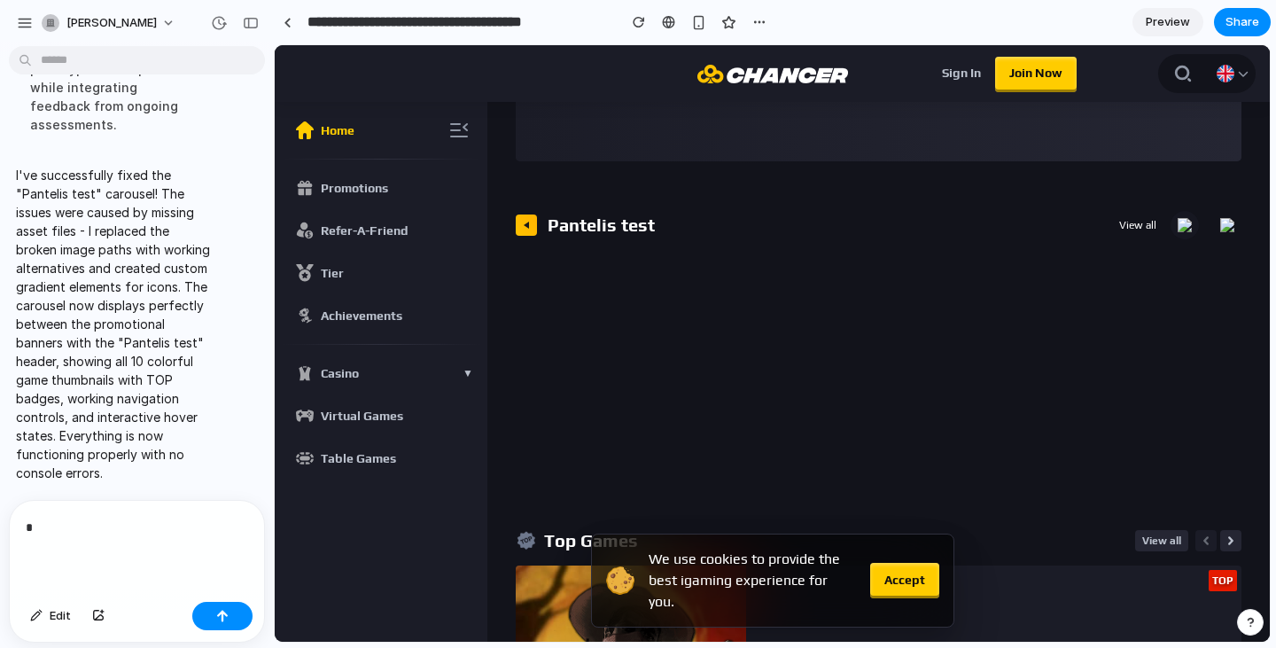
click at [1223, 230] on img at bounding box center [1227, 225] width 14 height 14
click at [1178, 222] on img at bounding box center [1185, 225] width 14 height 14
click at [1110, 229] on div "Pantelis test View all" at bounding box center [879, 225] width 726 height 28
click at [82, 502] on div "*" at bounding box center [137, 548] width 254 height 94
click at [66, 517] on p "*" at bounding box center [133, 527] width 215 height 21
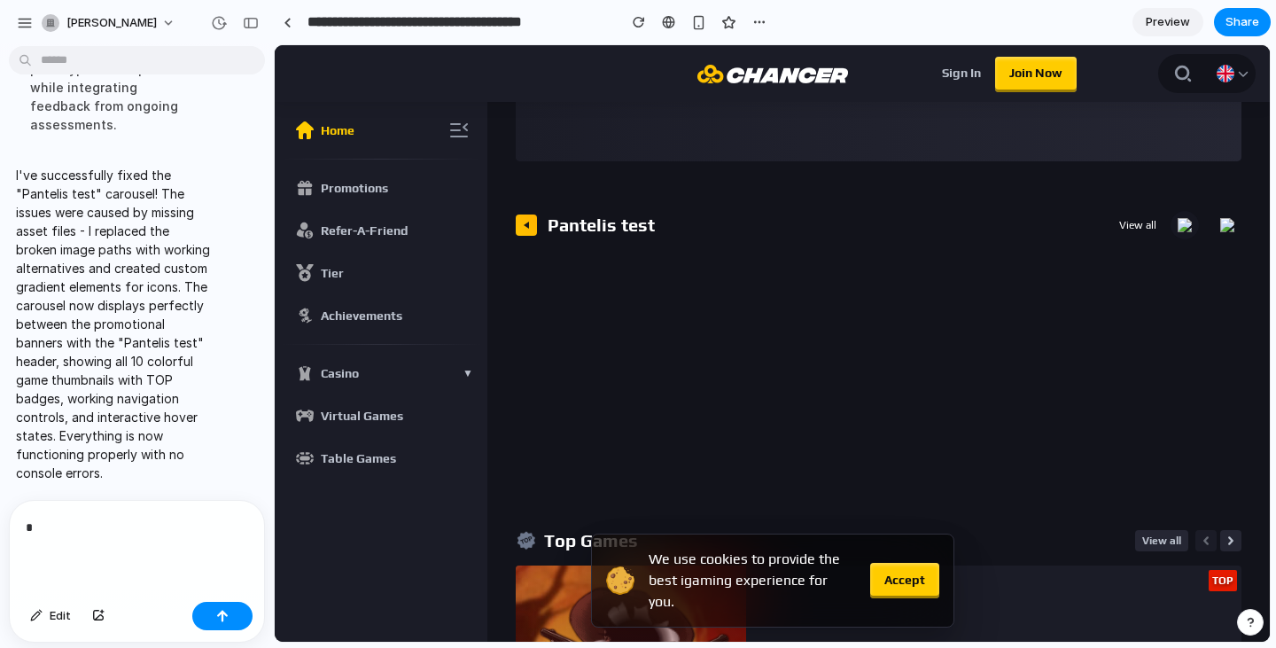
click at [64, 517] on p "*" at bounding box center [133, 527] width 215 height 21
click at [43, 520] on p "*" at bounding box center [133, 527] width 215 height 21
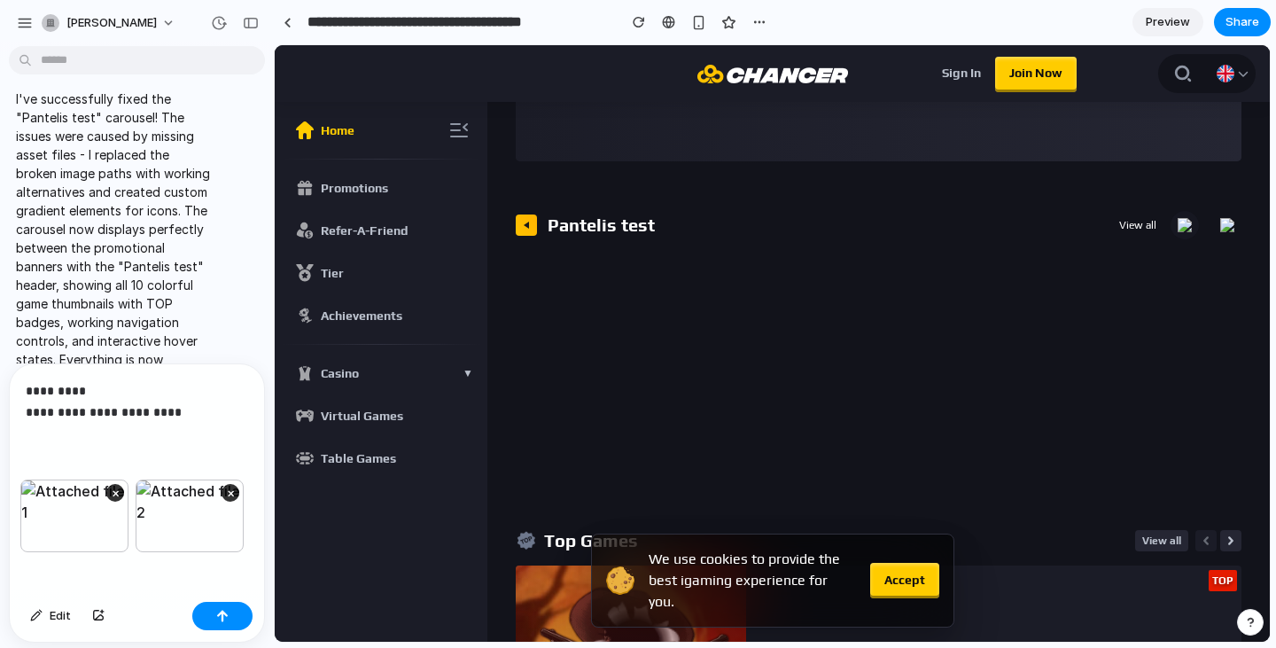
click at [200, 442] on div "**********" at bounding box center [137, 421] width 254 height 115
click at [237, 614] on button "button" at bounding box center [222, 616] width 60 height 28
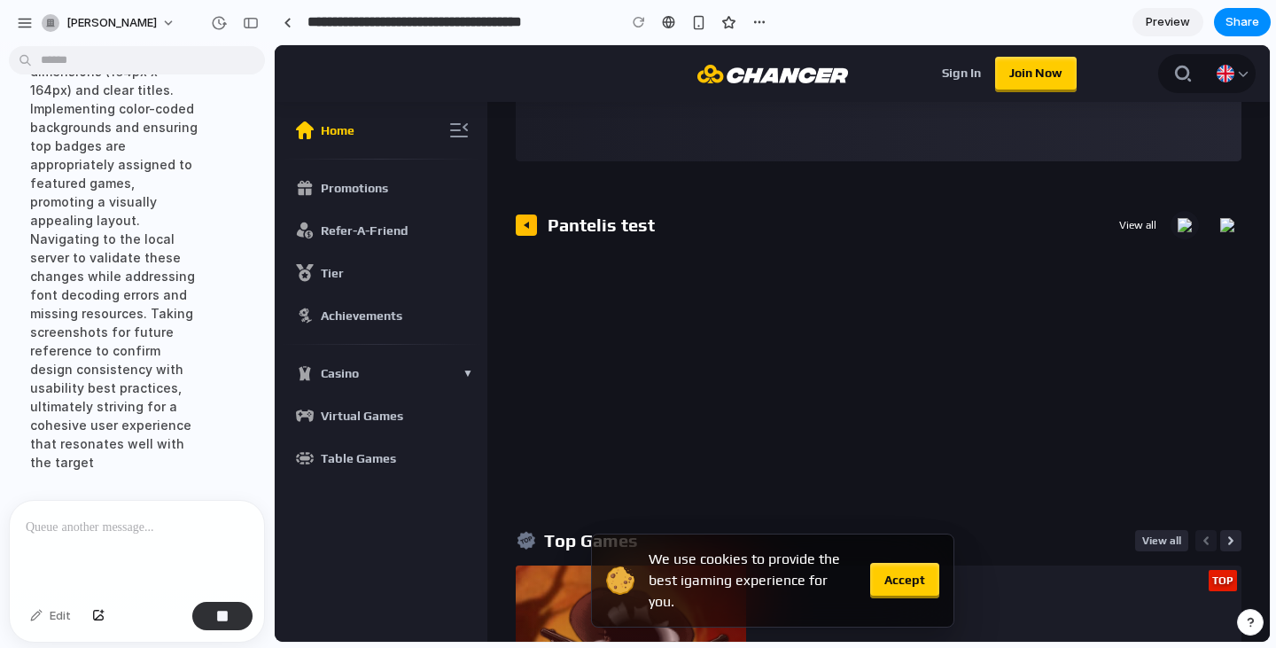
scroll to position [4402, 0]
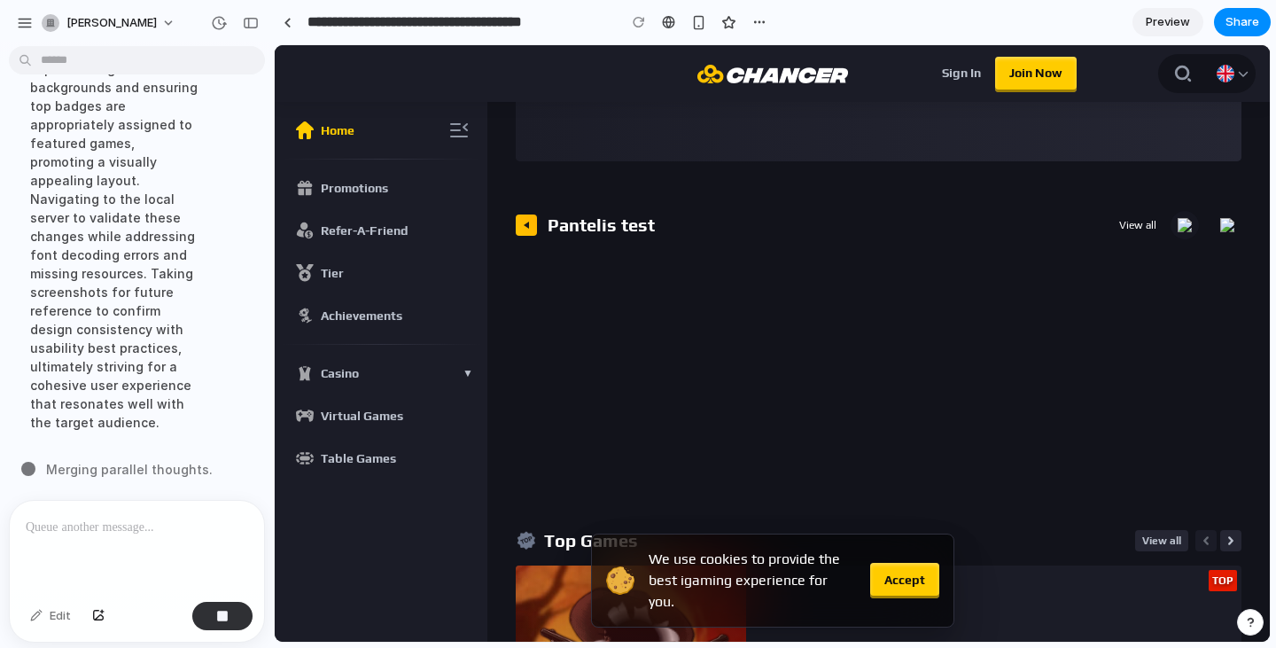
click at [922, 588] on span "Accept" at bounding box center [904, 580] width 41 height 18
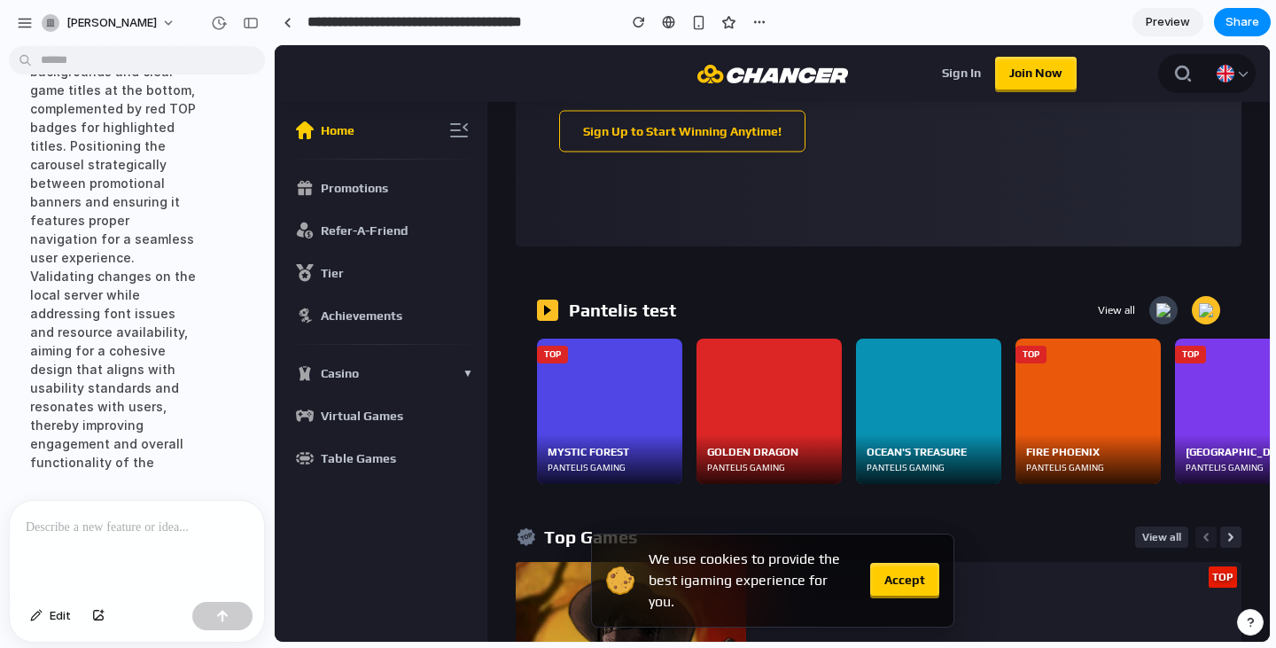
scroll to position [1063, 0]
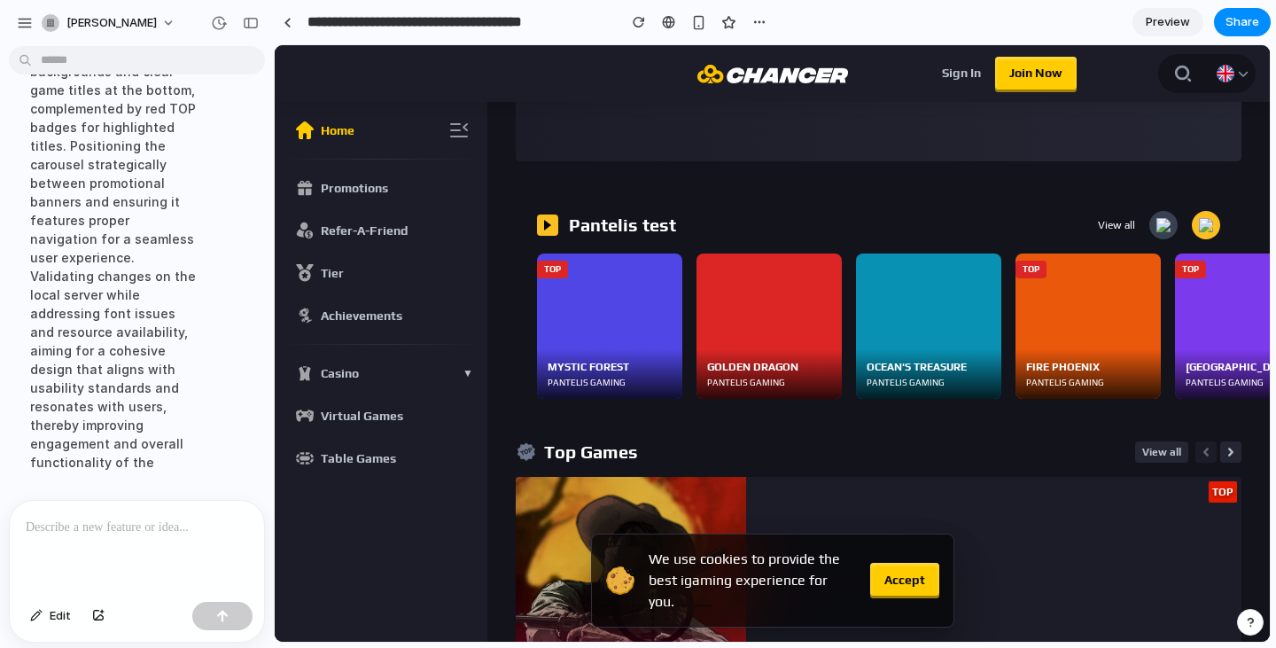
click at [642, 333] on div "TOP MYSTIC FOREST PANTELIS GAMING" at bounding box center [609, 325] width 145 height 145
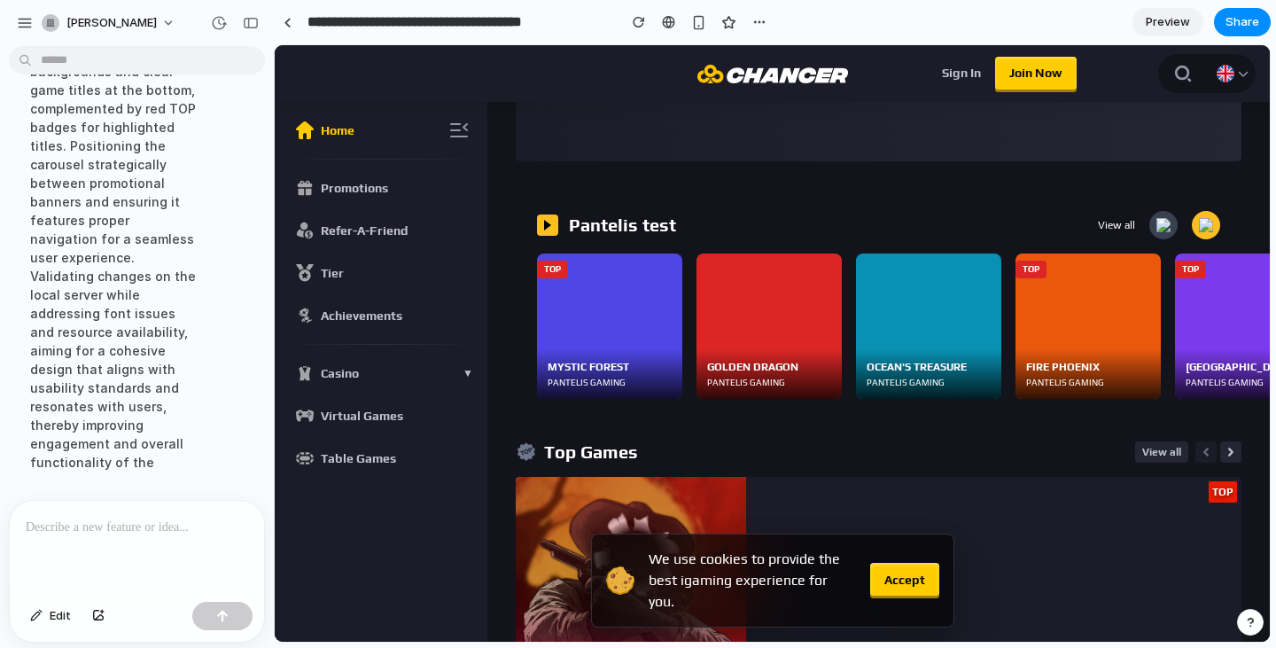
click at [722, 344] on div "GOLDEN DRAGON PANTELIS GAMING" at bounding box center [768, 325] width 145 height 145
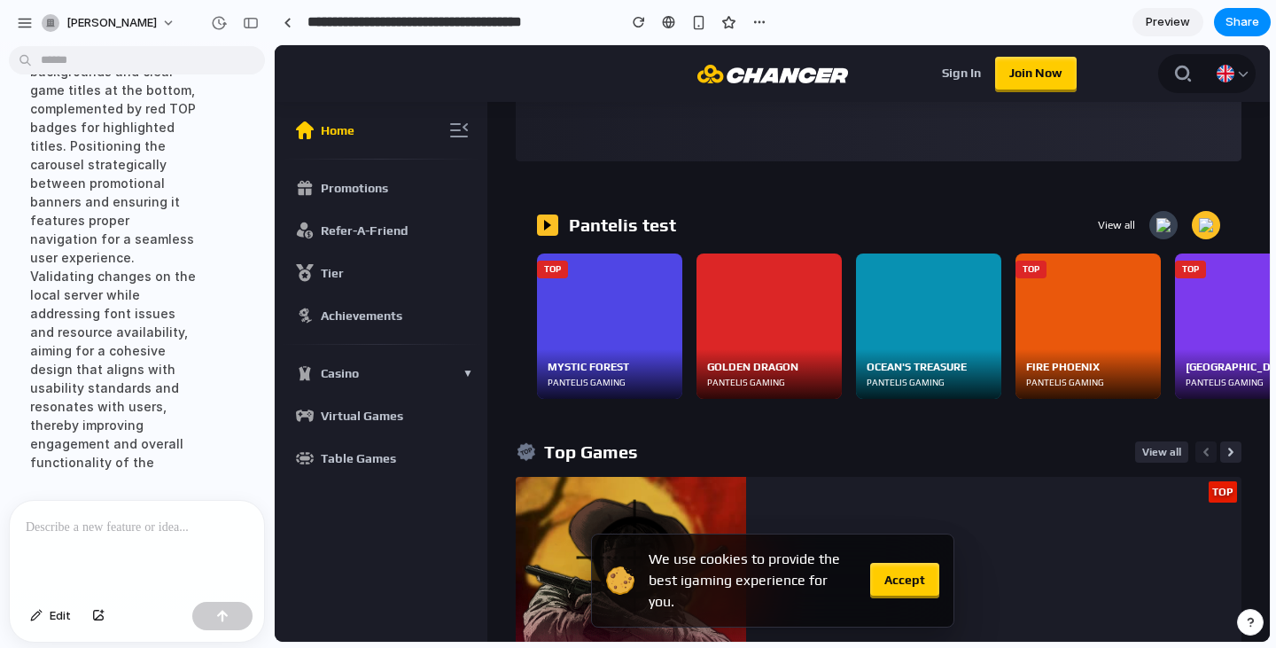
click at [154, 517] on p at bounding box center [133, 527] width 215 height 21
click at [126, 529] on p at bounding box center [133, 527] width 215 height 21
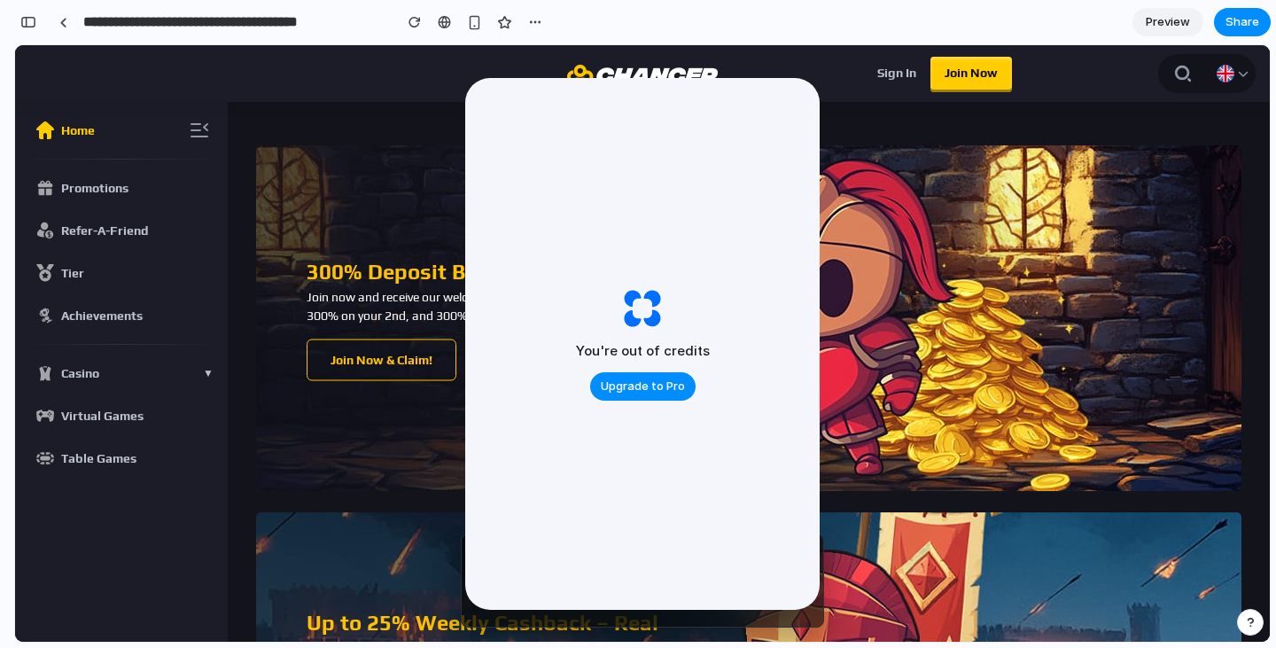
scroll to position [7396, 0]
click at [969, 300] on img at bounding box center [748, 318] width 985 height 346
click at [339, 461] on img at bounding box center [748, 318] width 985 height 346
click at [657, 370] on div "You're out of credits Upgrade to Pro" at bounding box center [643, 370] width 134 height 59
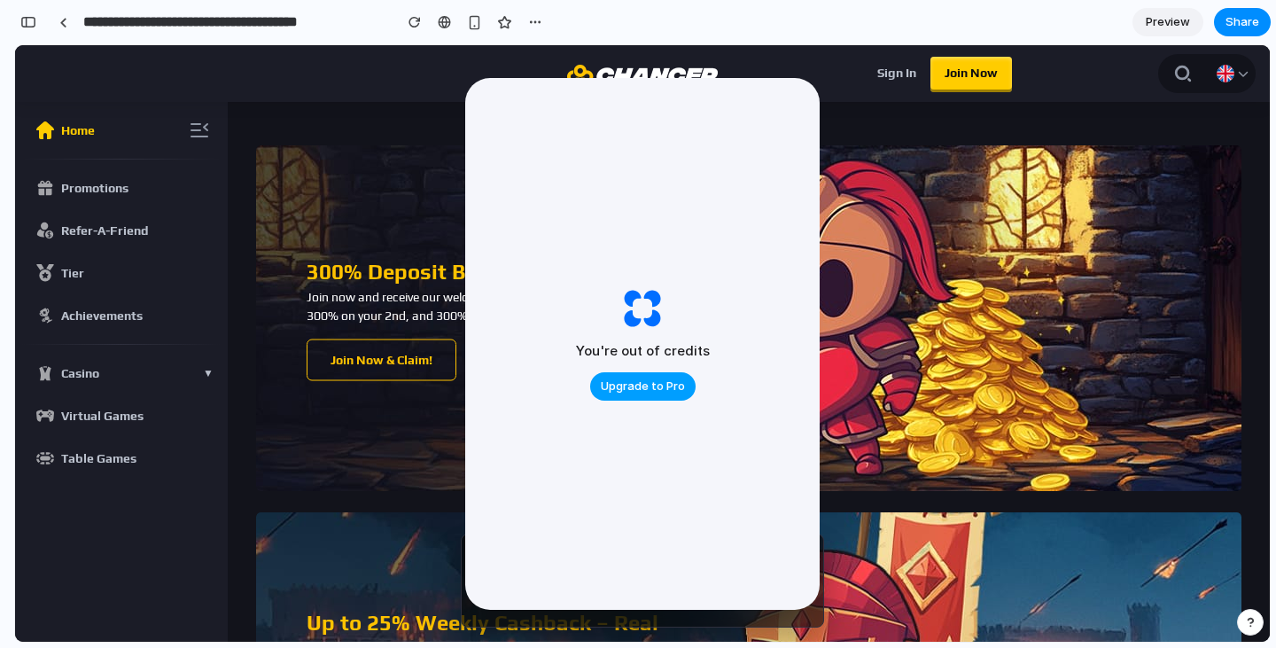
click at [654, 377] on span "Upgrade to Pro" at bounding box center [643, 386] width 84 height 18
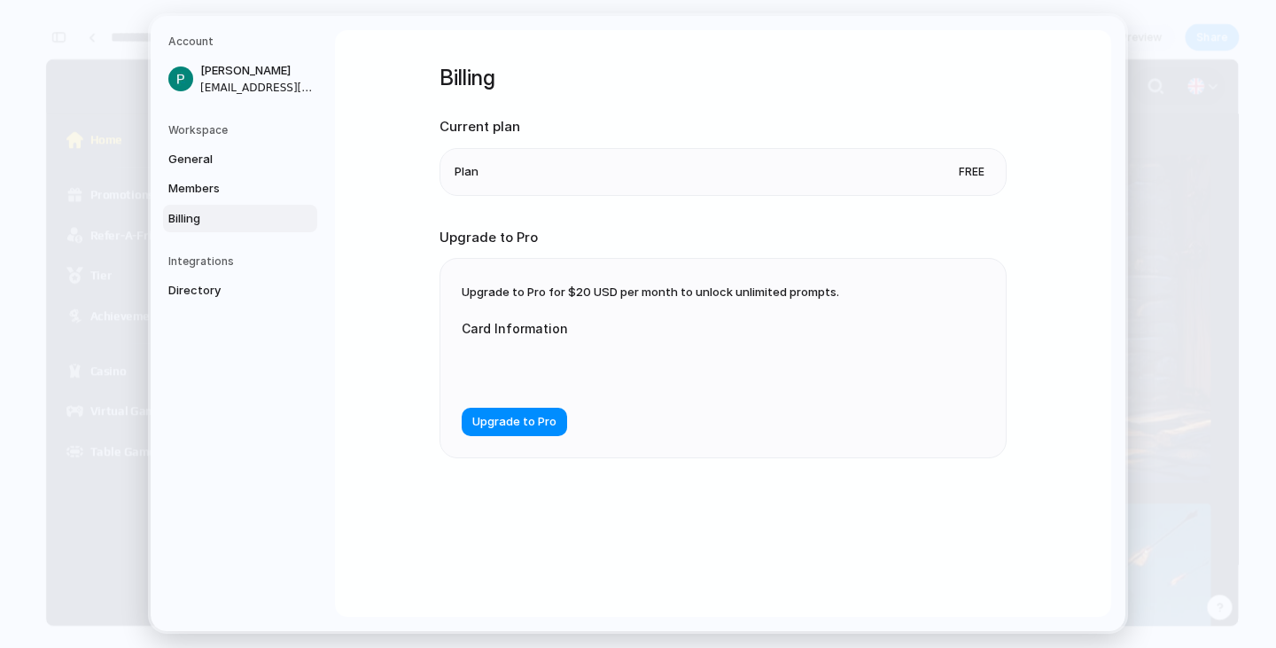
click at [927, 306] on div "Upgrade to Pro for $20 USD per month to unlock unlimited prompts. Card Informat…" at bounding box center [722, 358] width 565 height 198
click at [968, 181] on div "Free" at bounding box center [972, 172] width 40 height 25
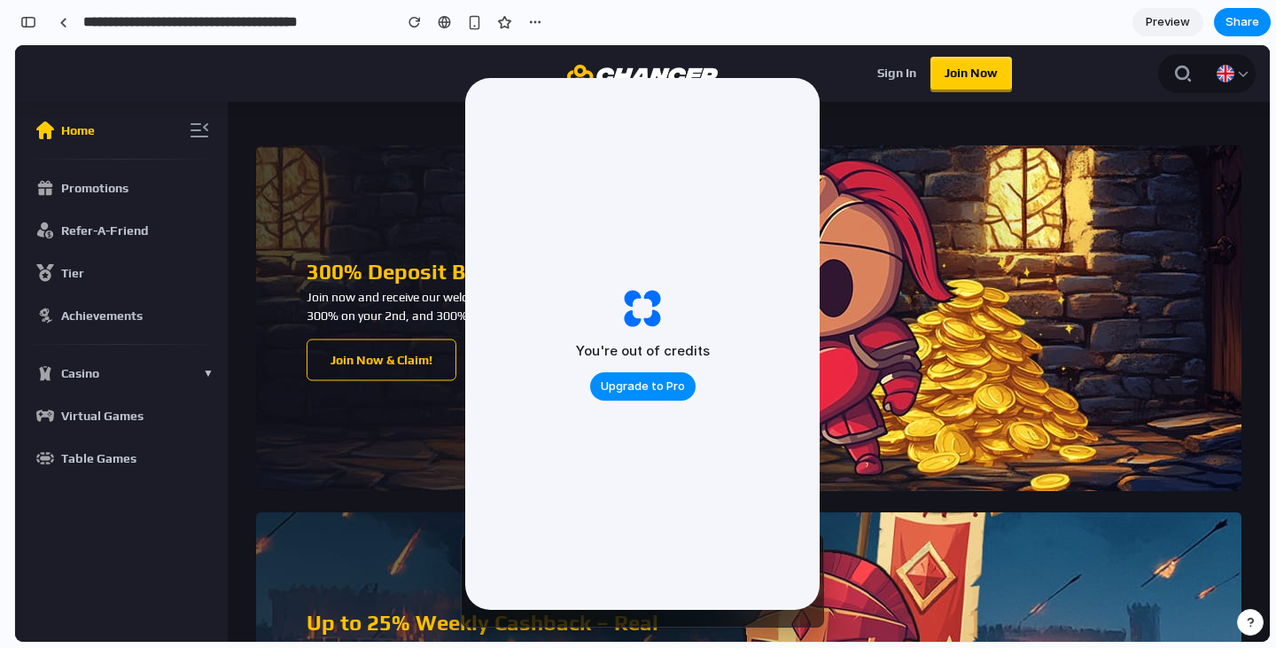
click at [681, 191] on div "You're out of credits Upgrade to Pro" at bounding box center [642, 344] width 354 height 532
